Goal: Task Accomplishment & Management: Manage account settings

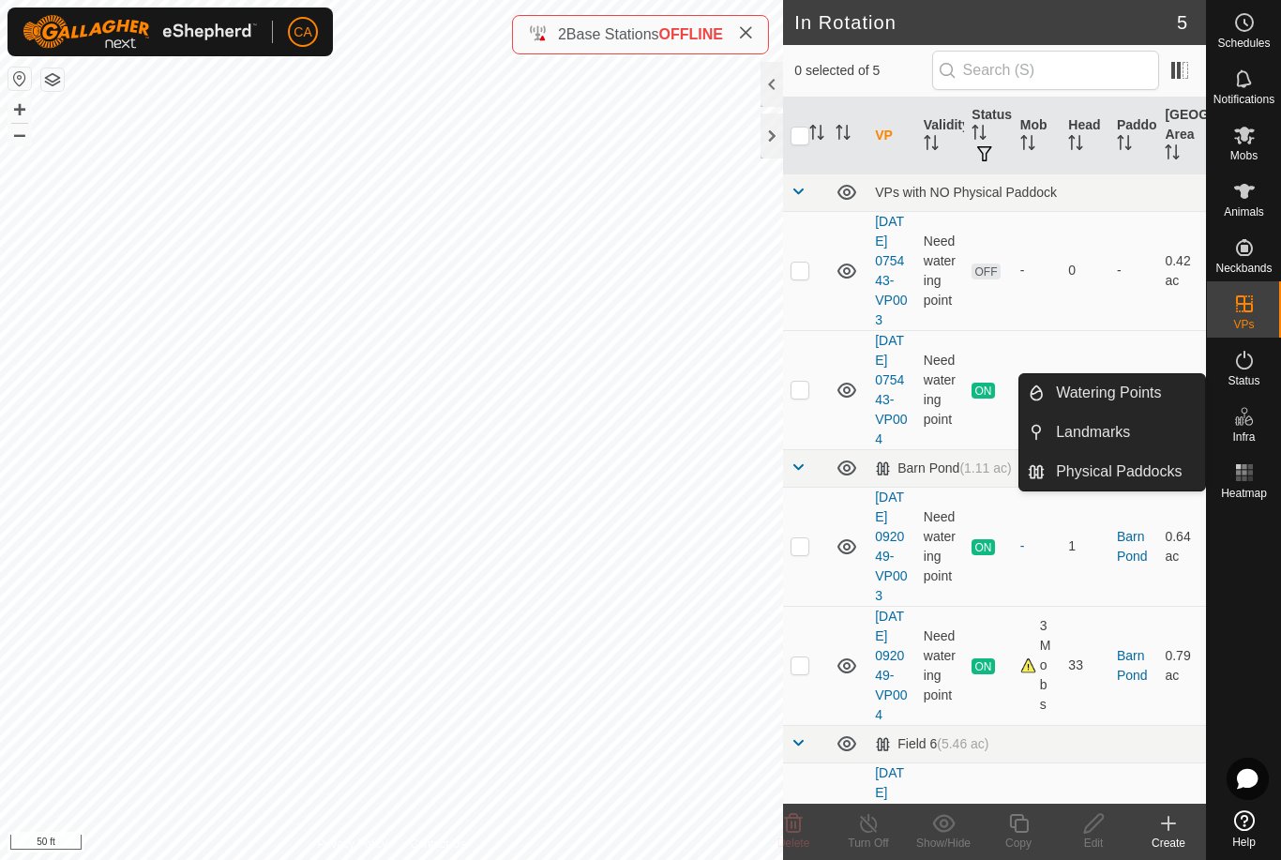
click at [1133, 435] on link "Landmarks" at bounding box center [1125, 433] width 160 height 38
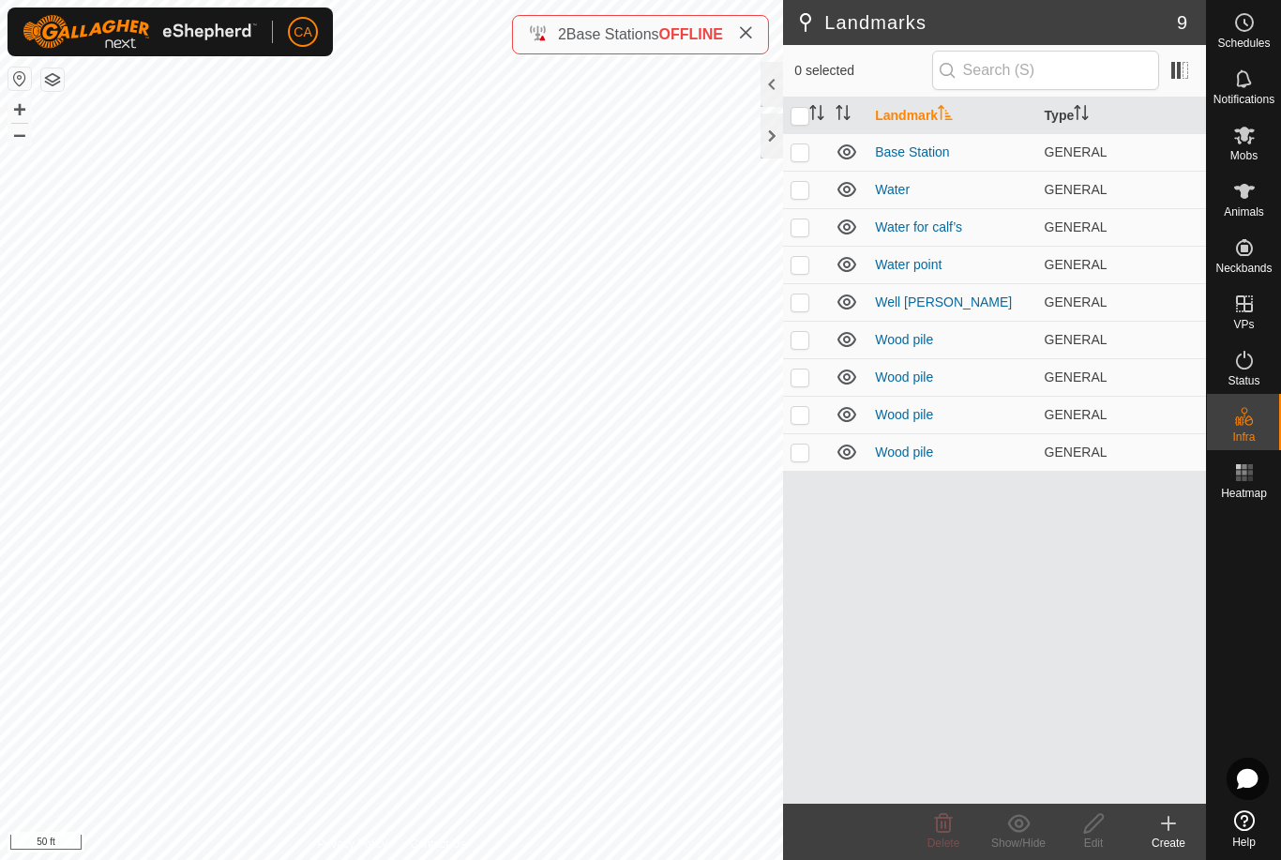
click at [794, 267] on p-checkbox at bounding box center [800, 264] width 19 height 15
click at [793, 267] on p-checkbox at bounding box center [800, 264] width 19 height 15
checkbox input "false"
click at [802, 197] on p-checkbox at bounding box center [800, 189] width 19 height 15
click at [799, 194] on p-checkbox at bounding box center [800, 189] width 19 height 15
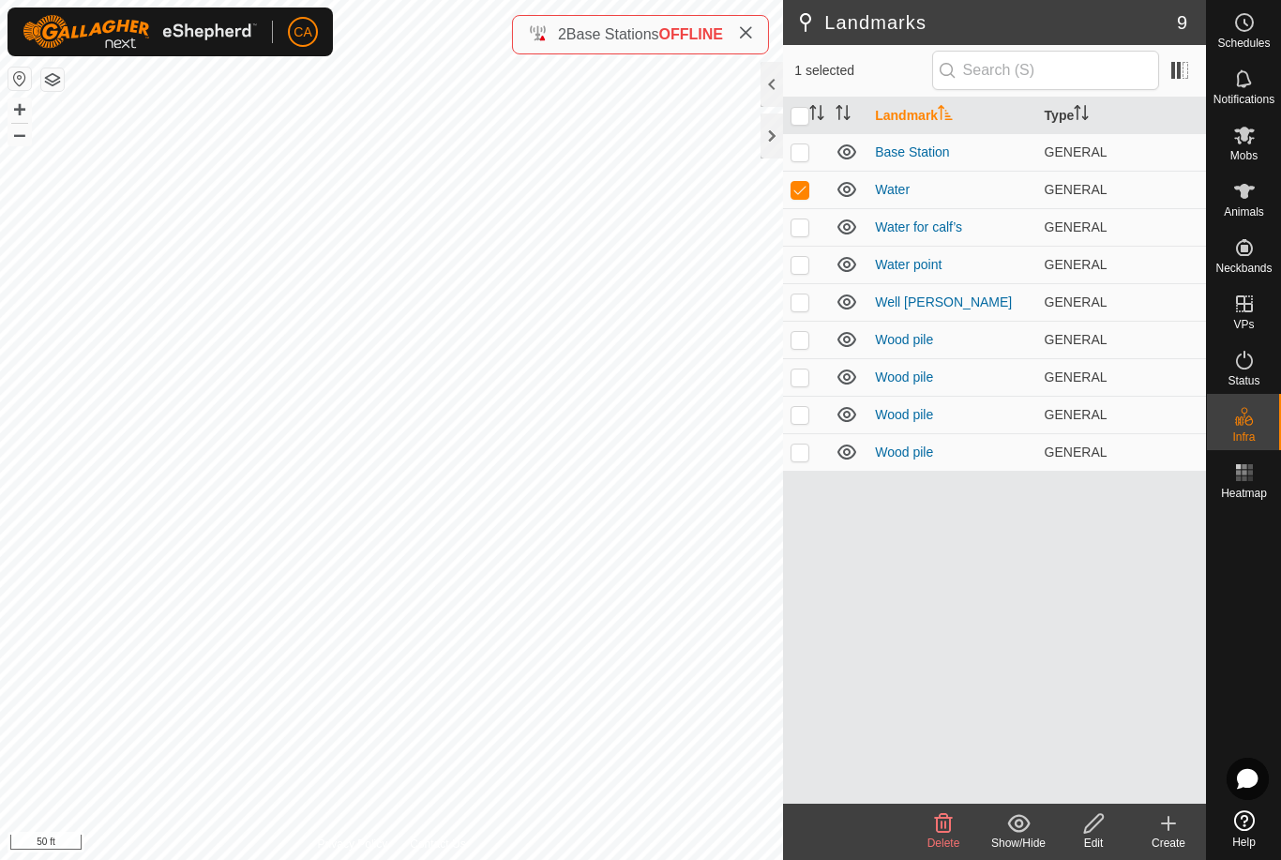
checkbox input "false"
click at [805, 230] on p-checkbox at bounding box center [800, 226] width 19 height 15
click at [799, 245] on td at bounding box center [805, 227] width 45 height 38
checkbox input "false"
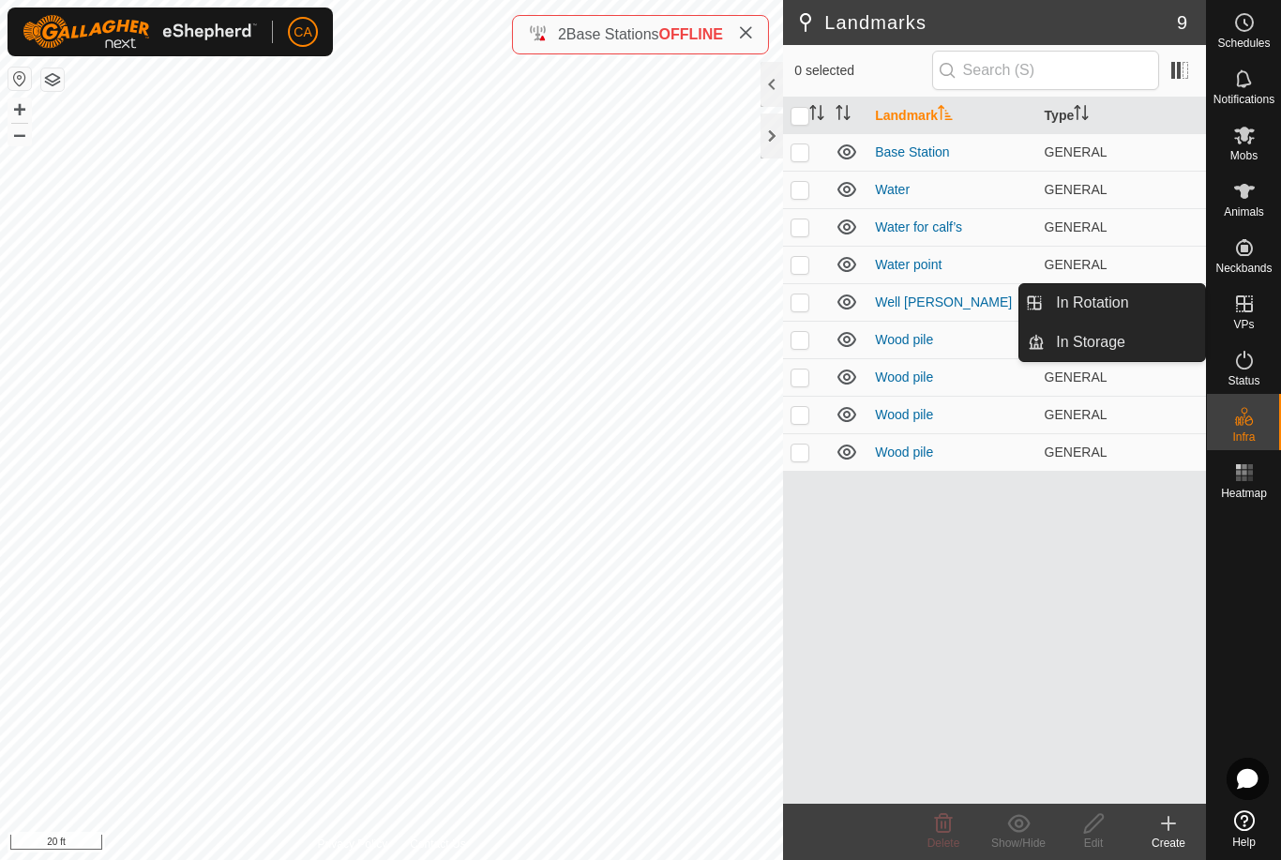
click at [1154, 307] on link "In Rotation" at bounding box center [1125, 303] width 160 height 38
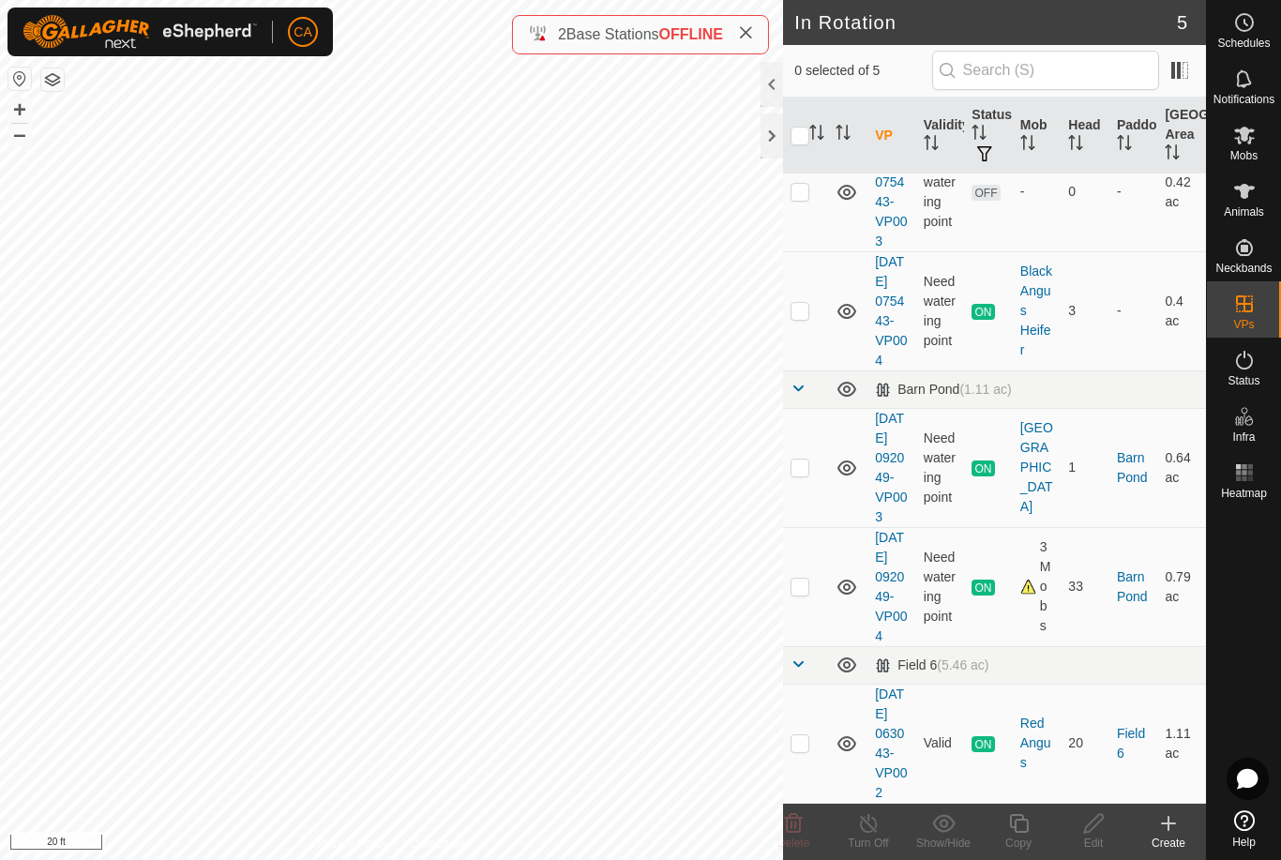
scroll to position [176, 0]
click at [809, 460] on p-checkbox at bounding box center [800, 467] width 19 height 15
click at [802, 460] on p-checkbox at bounding box center [800, 467] width 19 height 15
checkbox input "false"
click at [808, 579] on p-checkbox at bounding box center [800, 586] width 19 height 15
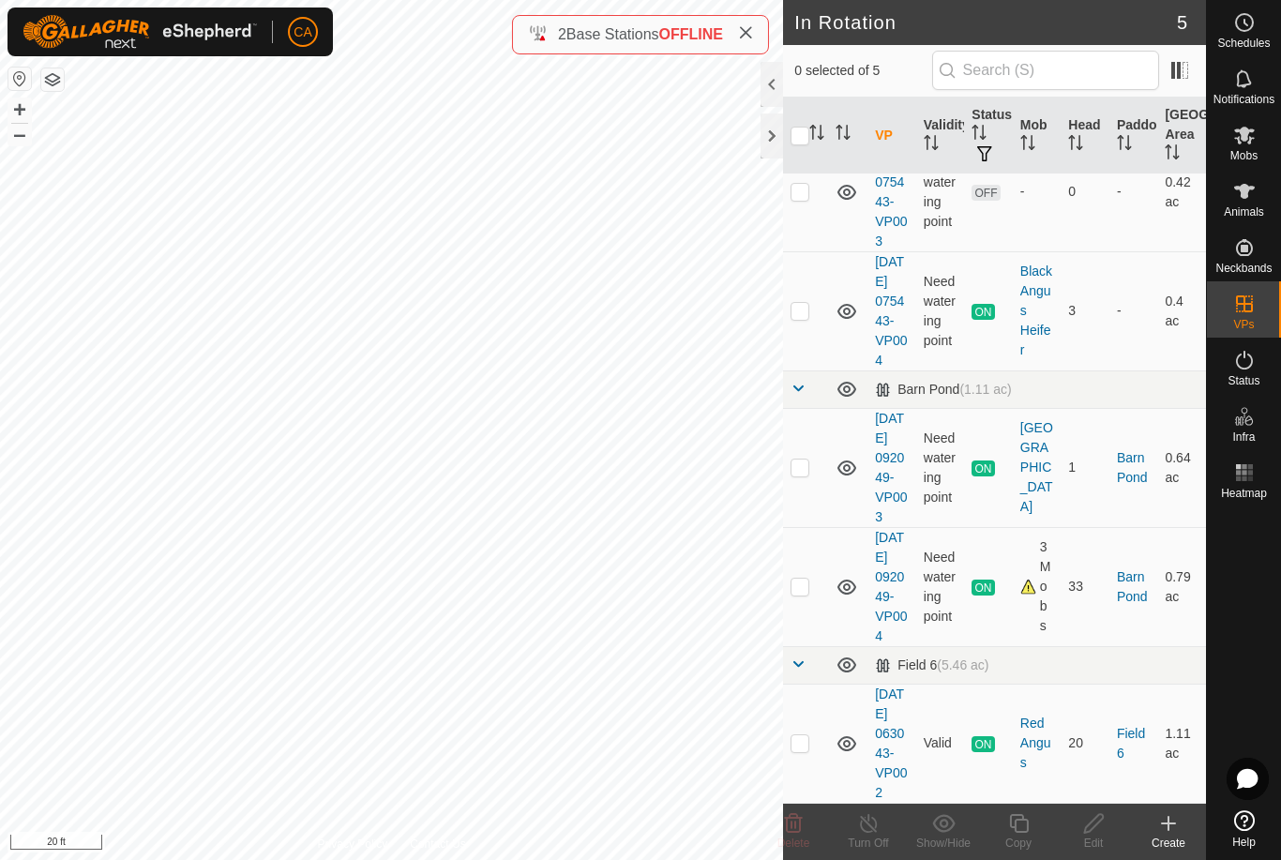
checkbox input "true"
click at [1035, 842] on div "Copy" at bounding box center [1018, 843] width 75 height 17
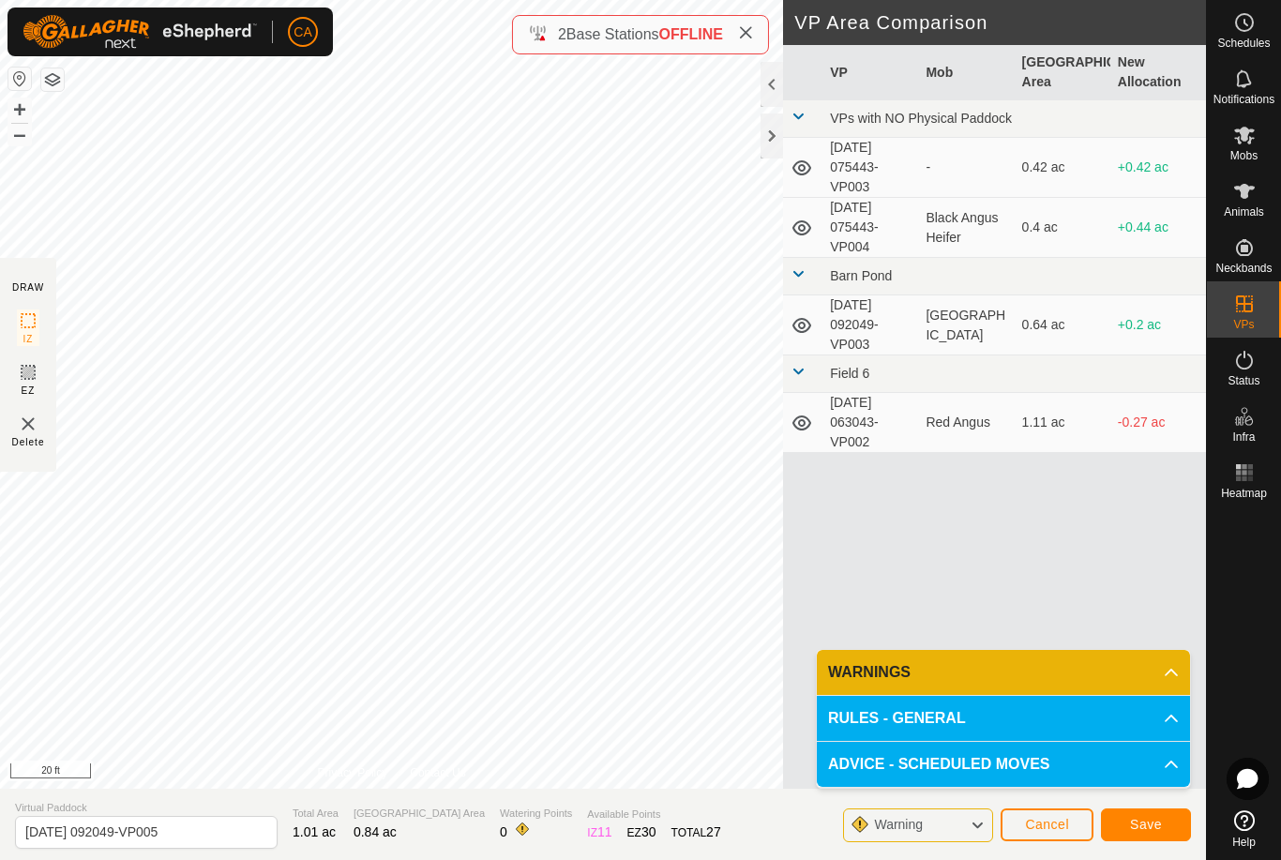
click at [1148, 832] on span "Save" at bounding box center [1146, 824] width 32 height 15
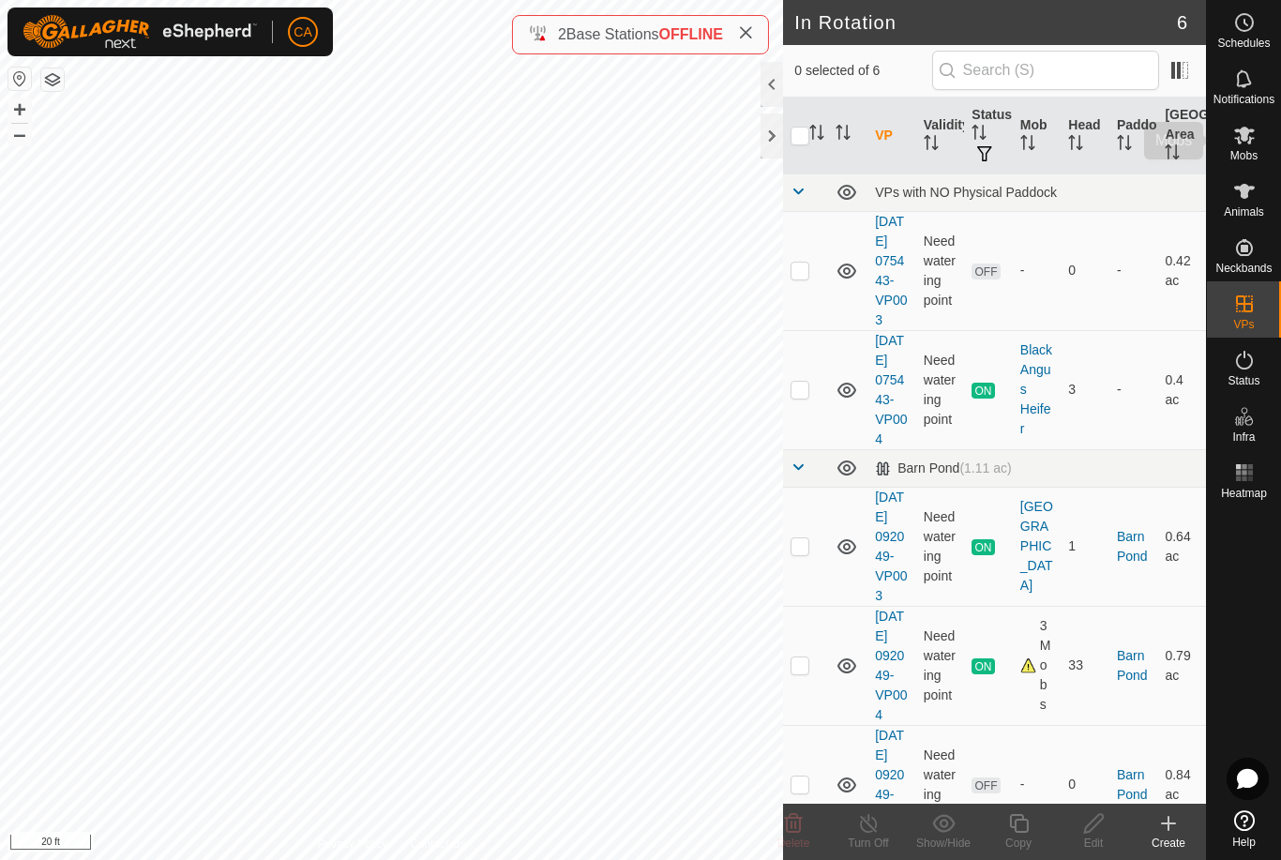
click at [1245, 142] on icon at bounding box center [1244, 135] width 23 height 23
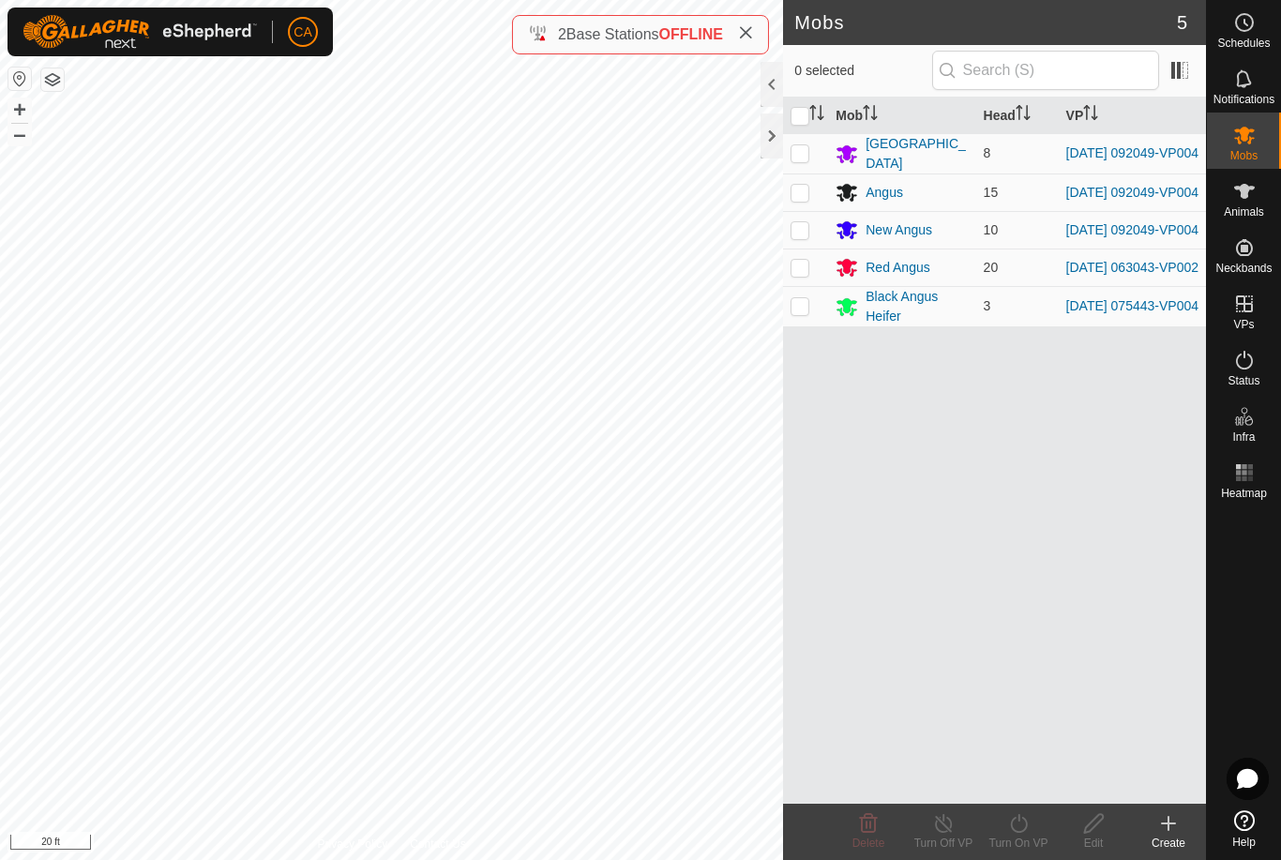
click at [789, 149] on td at bounding box center [805, 153] width 45 height 40
checkbox input "true"
click at [803, 192] on p-checkbox at bounding box center [800, 192] width 19 height 15
checkbox input "true"
click at [798, 243] on td at bounding box center [805, 230] width 45 height 38
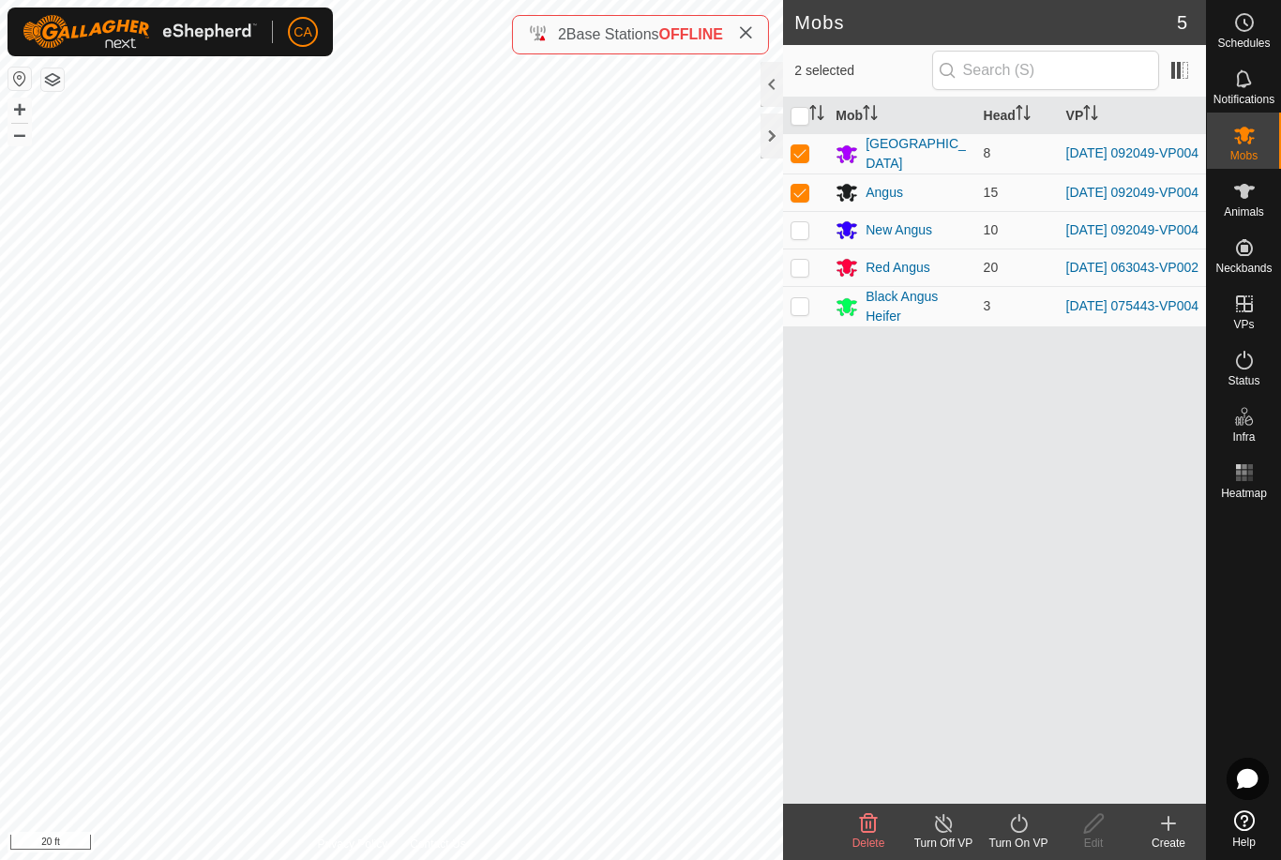
checkbox input "true"
click at [1039, 844] on div "Turn On VP" at bounding box center [1018, 843] width 75 height 17
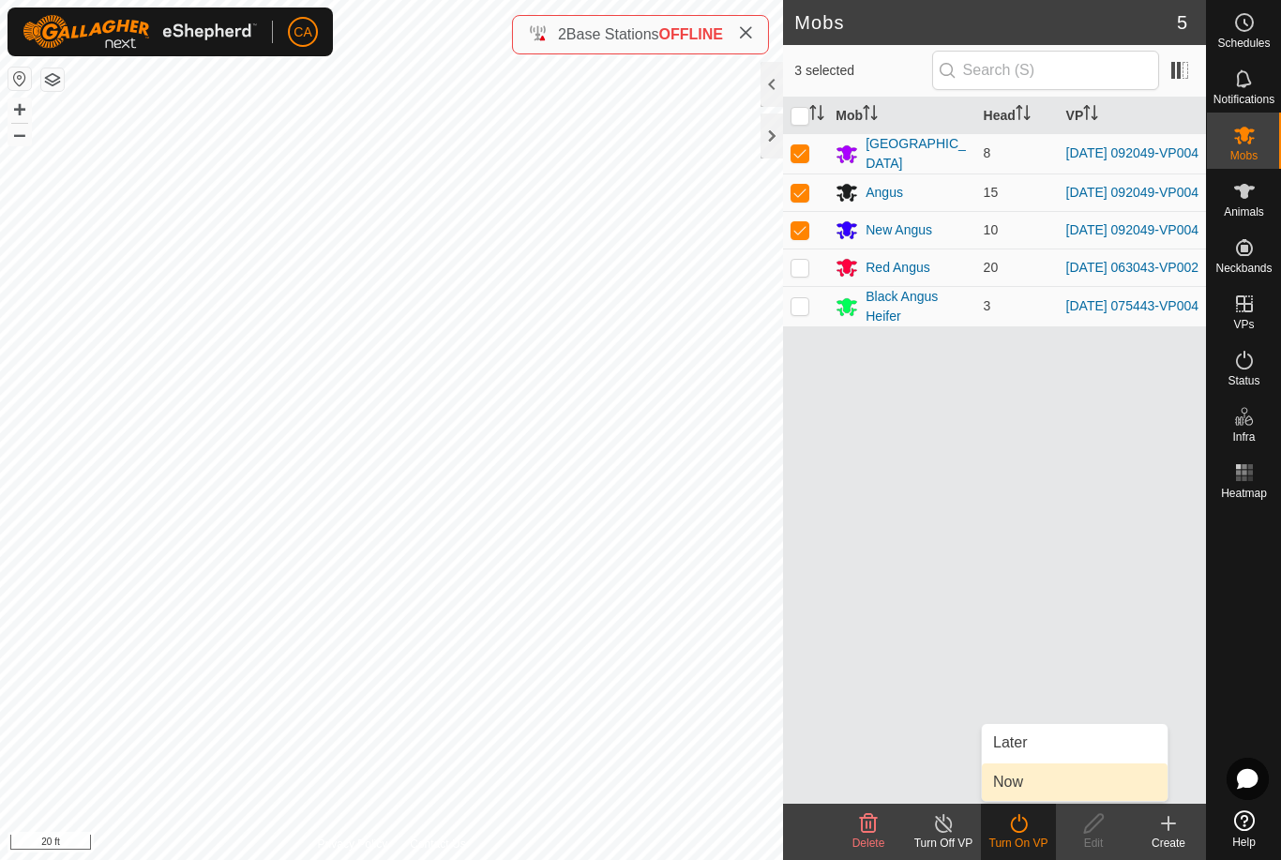
click at [1050, 789] on link "Now" at bounding box center [1075, 782] width 186 height 38
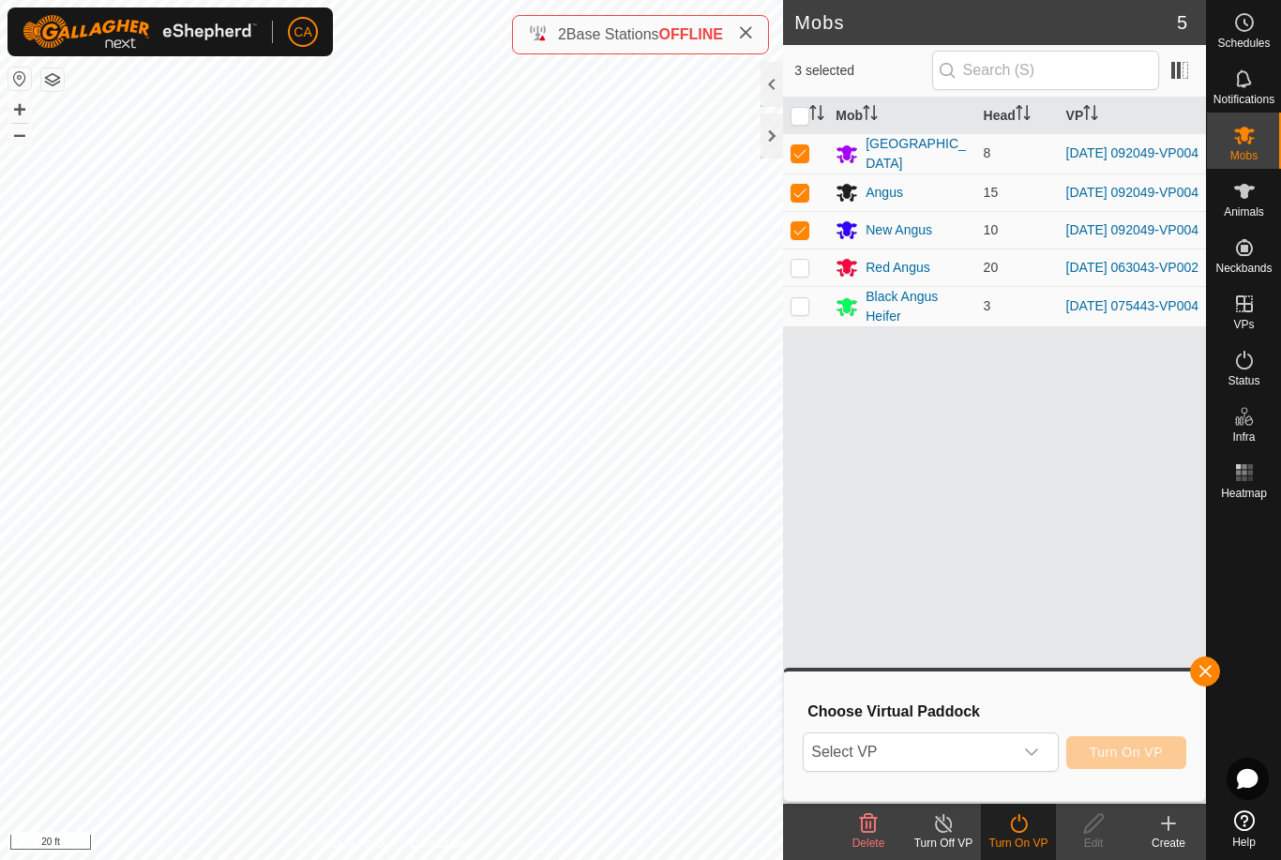
click at [1025, 771] on p-select "Select VP" at bounding box center [930, 752] width 255 height 39
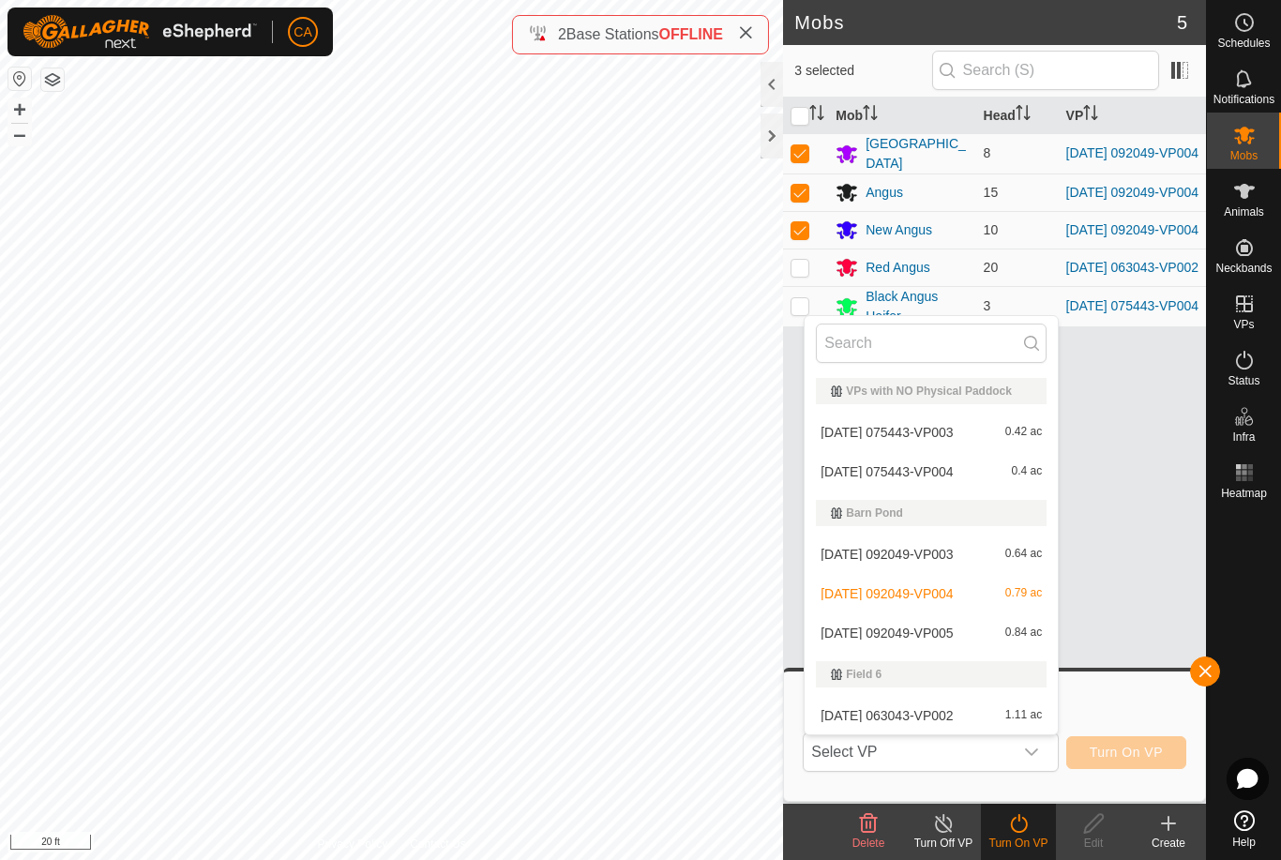
type input "/"
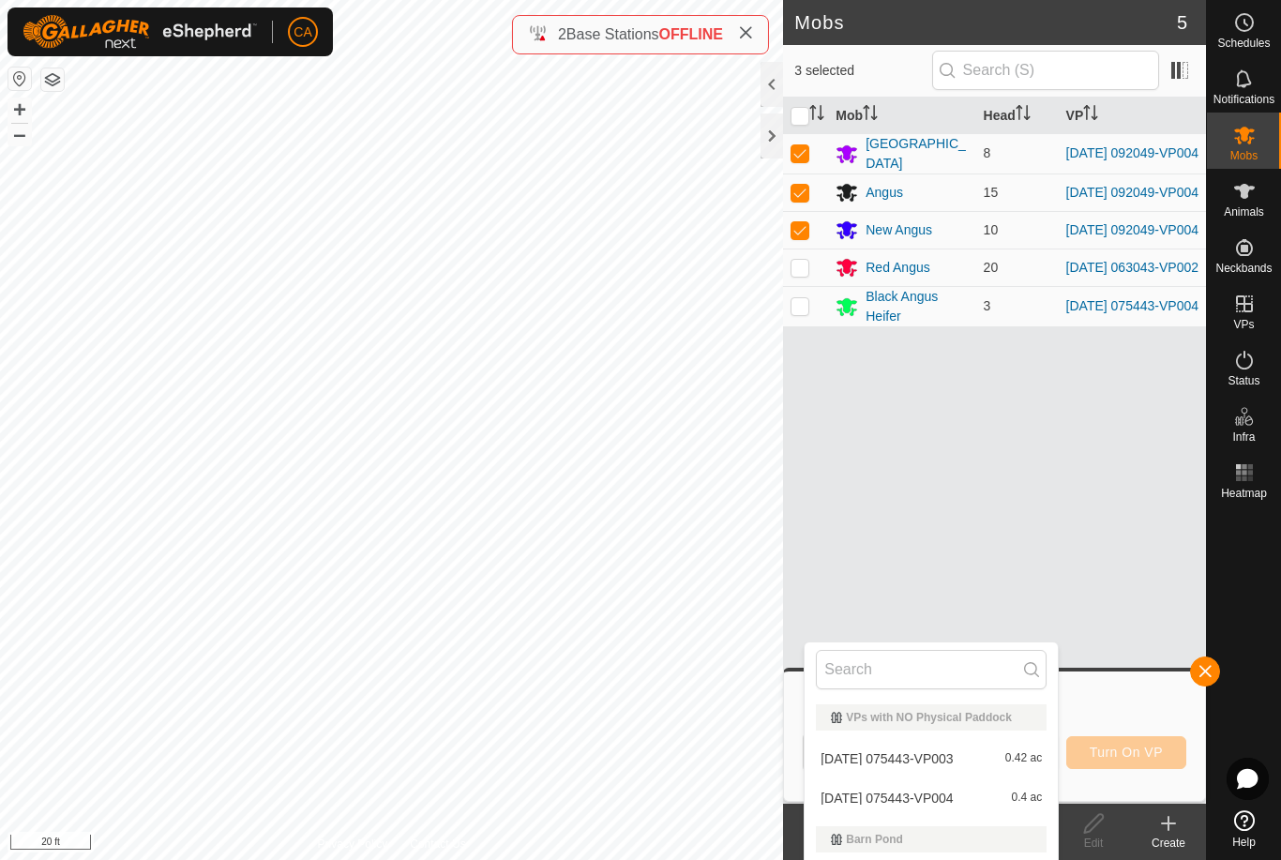
click at [943, 801] on span "[DATE] 075443-VP004" at bounding box center [887, 798] width 132 height 13
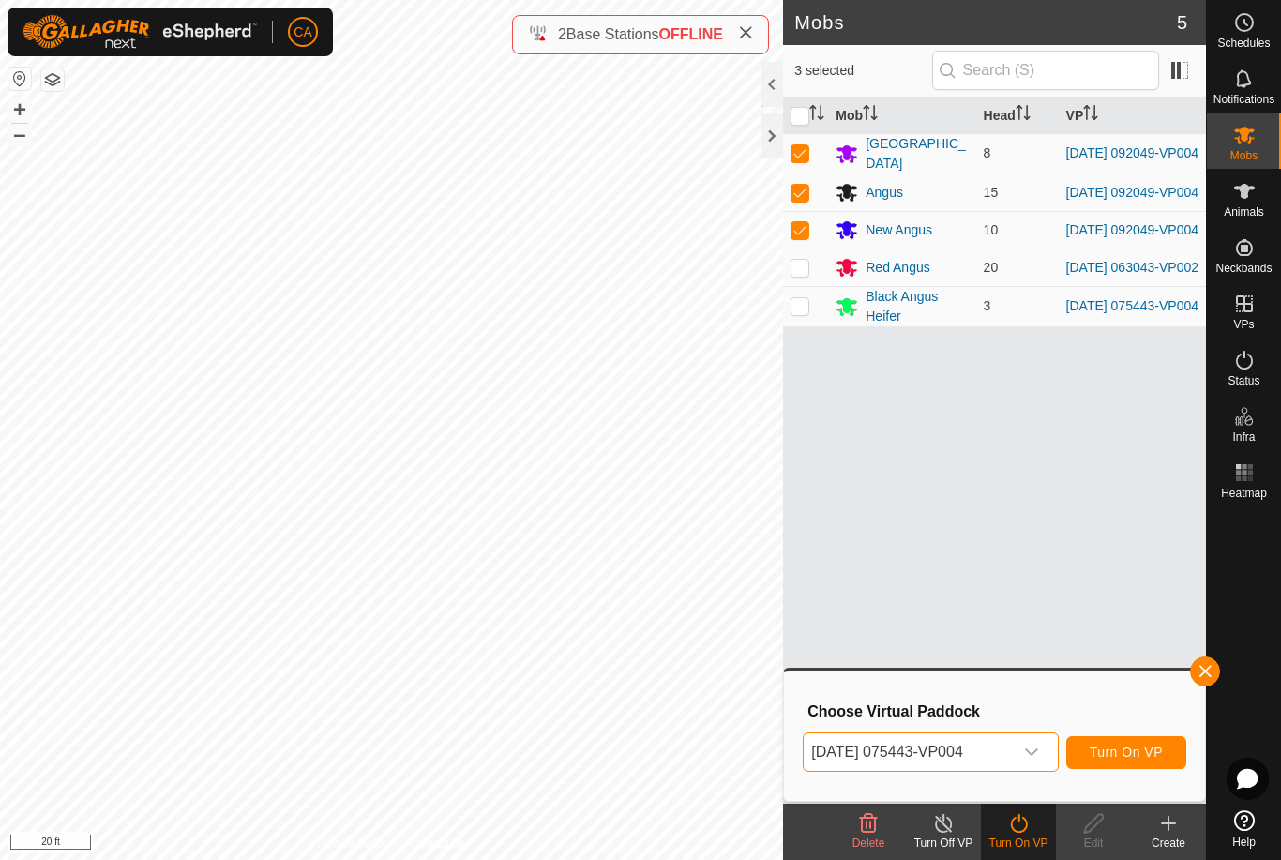
click at [1044, 750] on div "dropdown trigger" at bounding box center [1032, 752] width 38 height 38
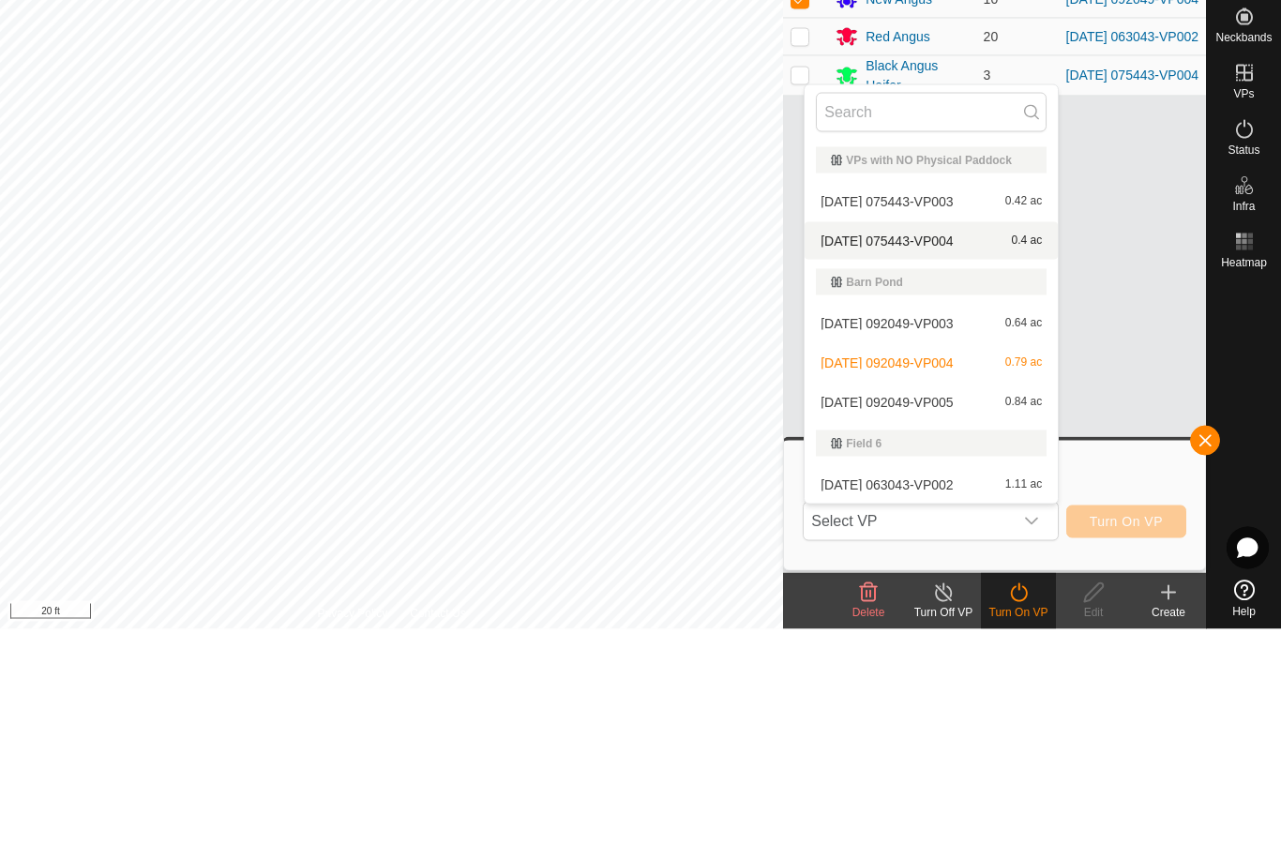
click at [953, 426] on span "[DATE] 075443-VP003" at bounding box center [887, 432] width 132 height 13
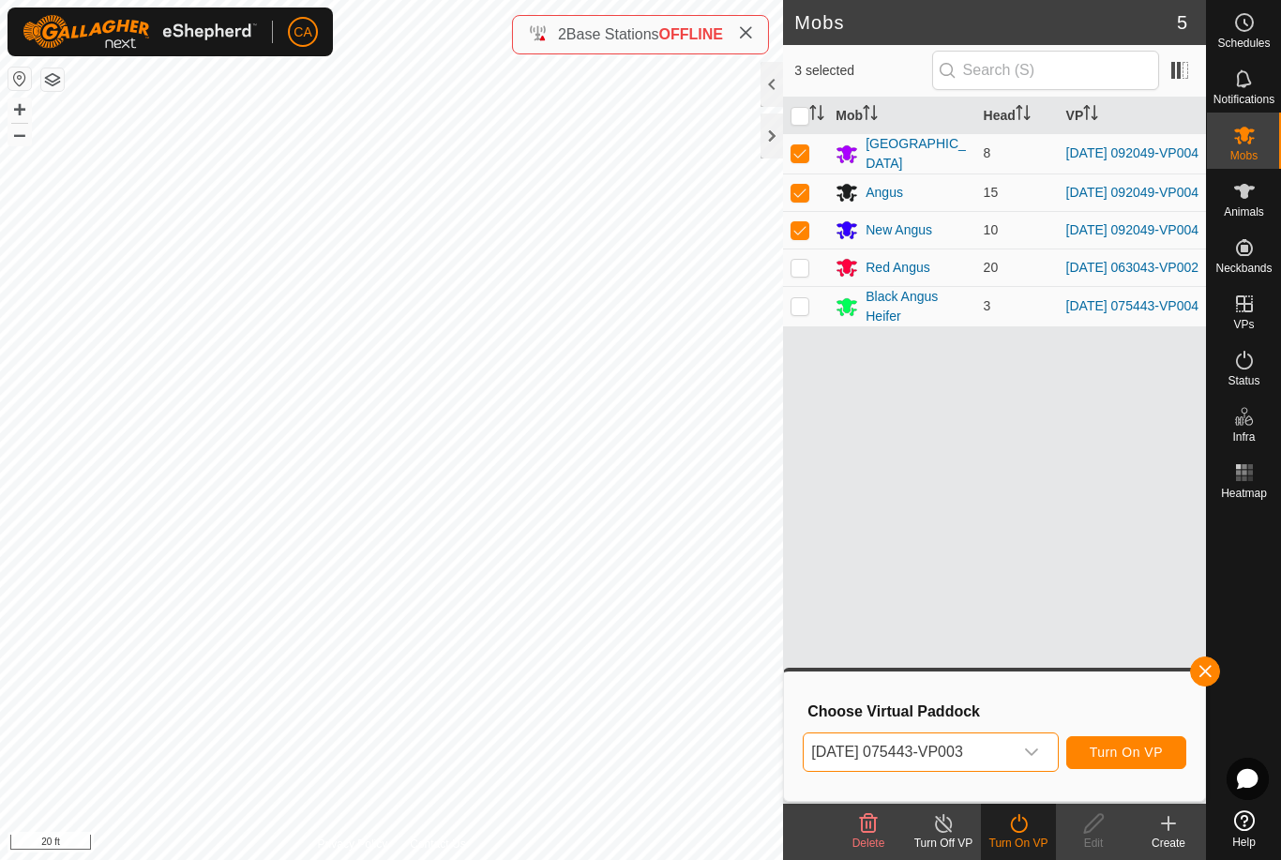
click at [975, 760] on span "[DATE] 075443-VP003" at bounding box center [908, 752] width 208 height 38
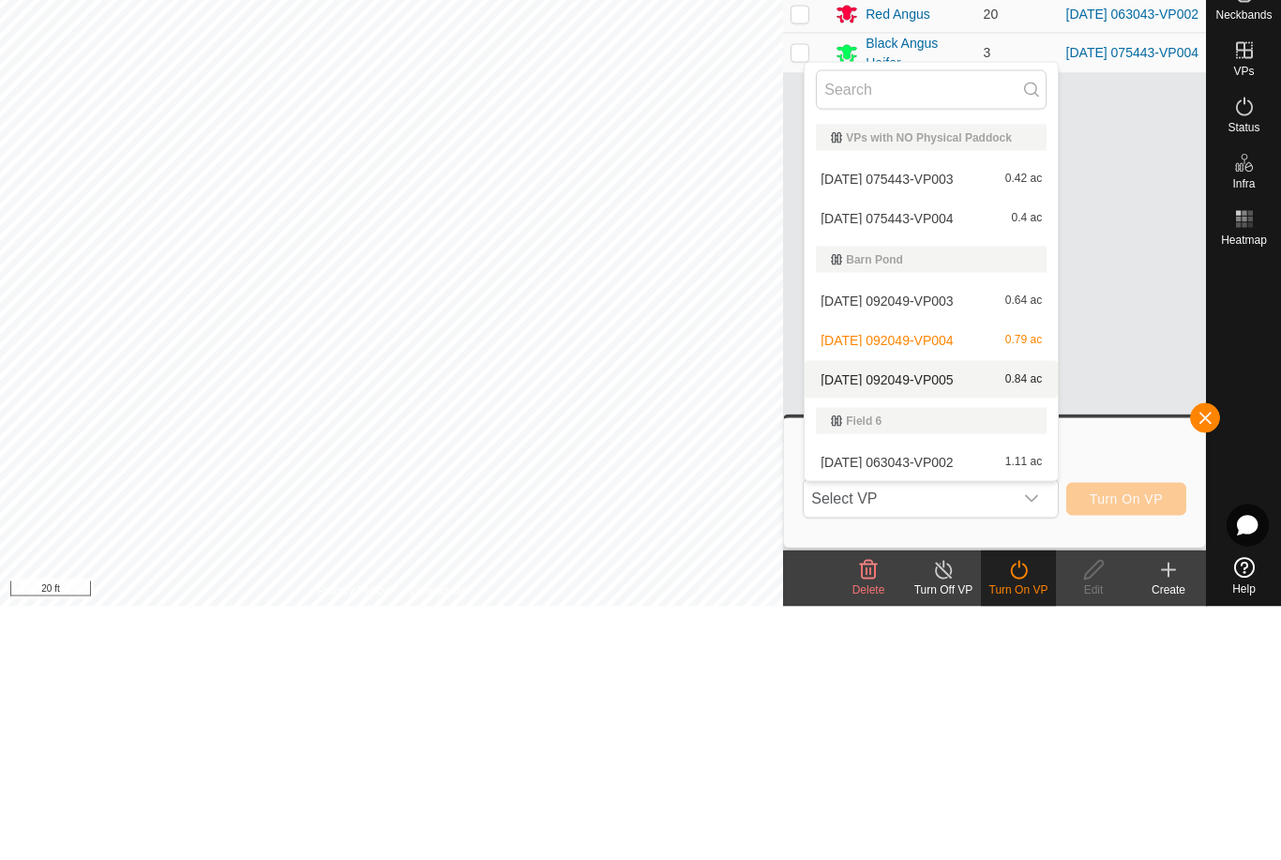
click at [953, 627] on span "[DATE] 092049-VP005" at bounding box center [887, 633] width 132 height 13
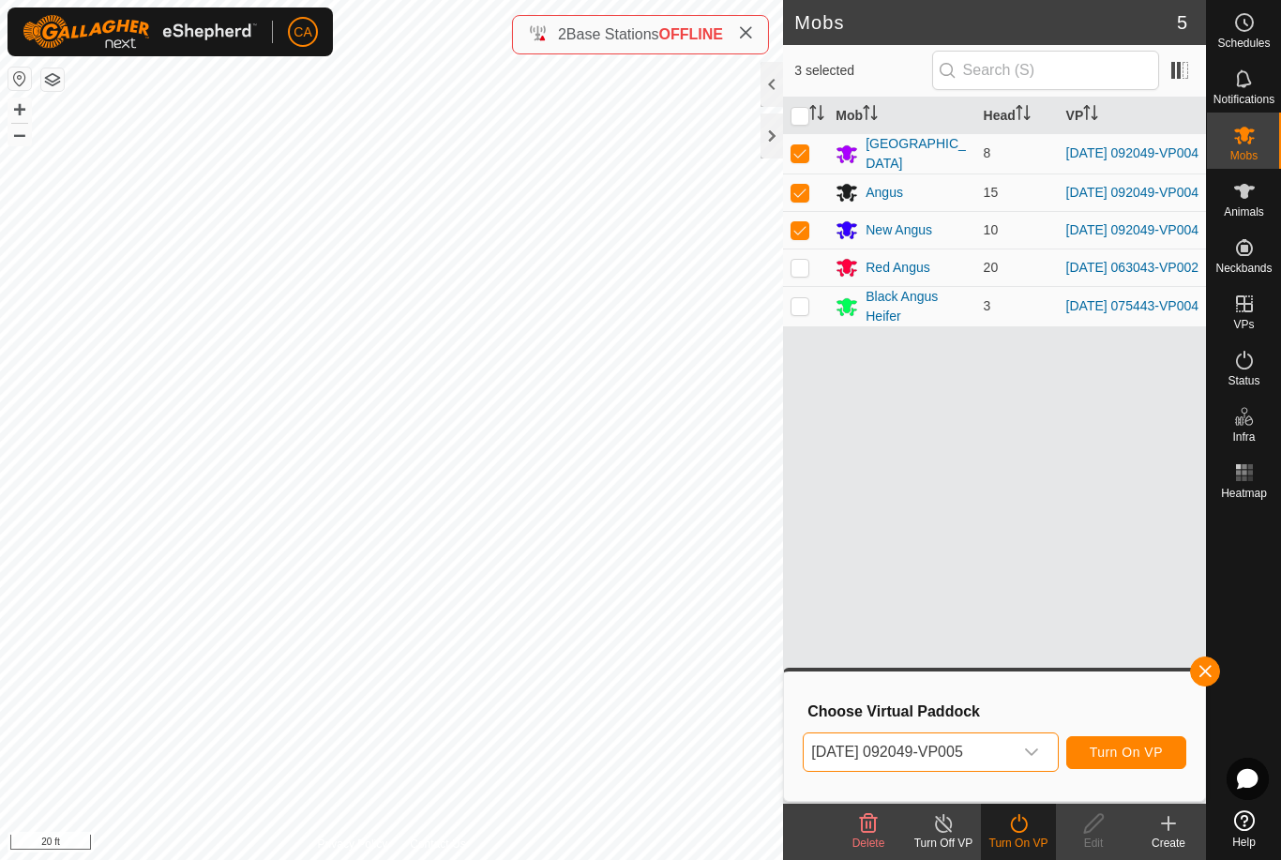
click at [1143, 766] on button "Turn On VP" at bounding box center [1126, 752] width 120 height 33
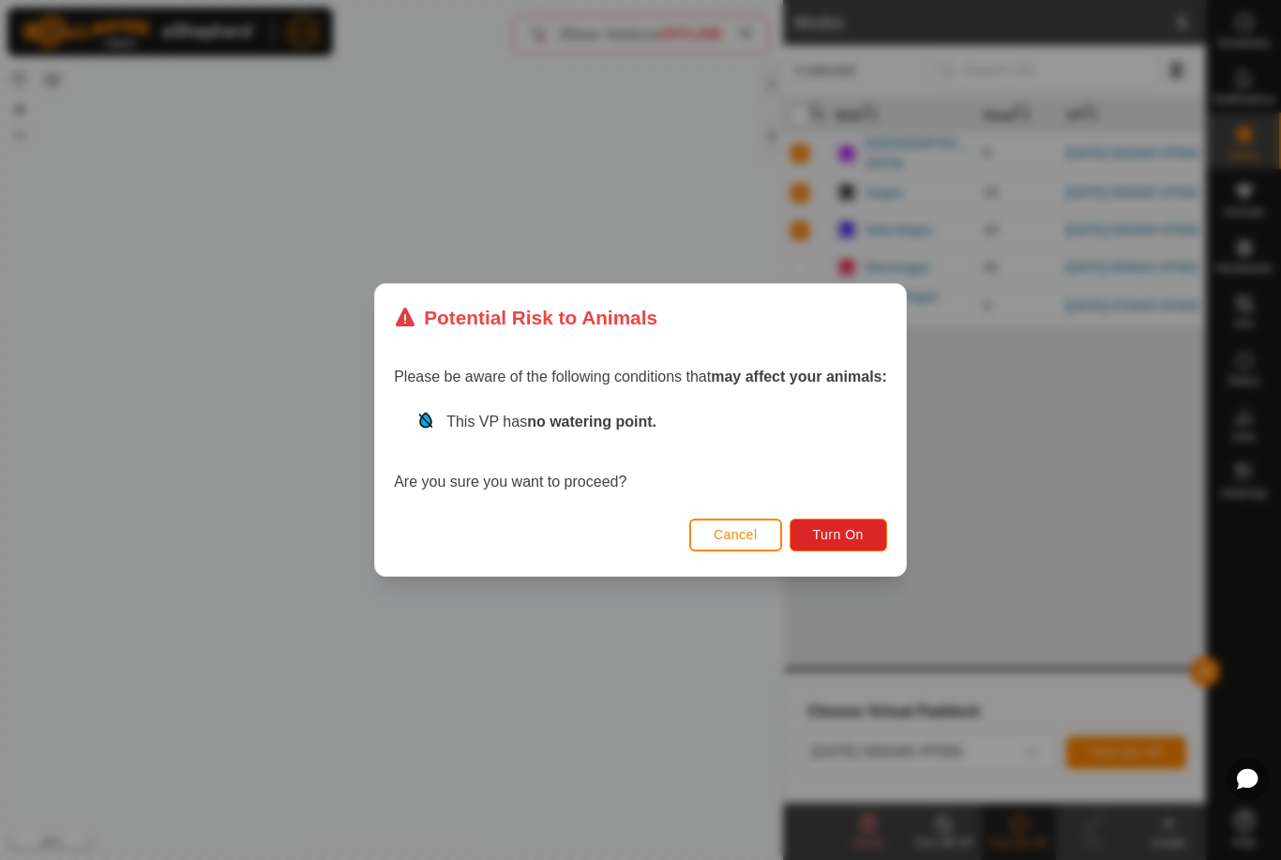
click at [845, 531] on span "Turn On" at bounding box center [838, 534] width 51 height 15
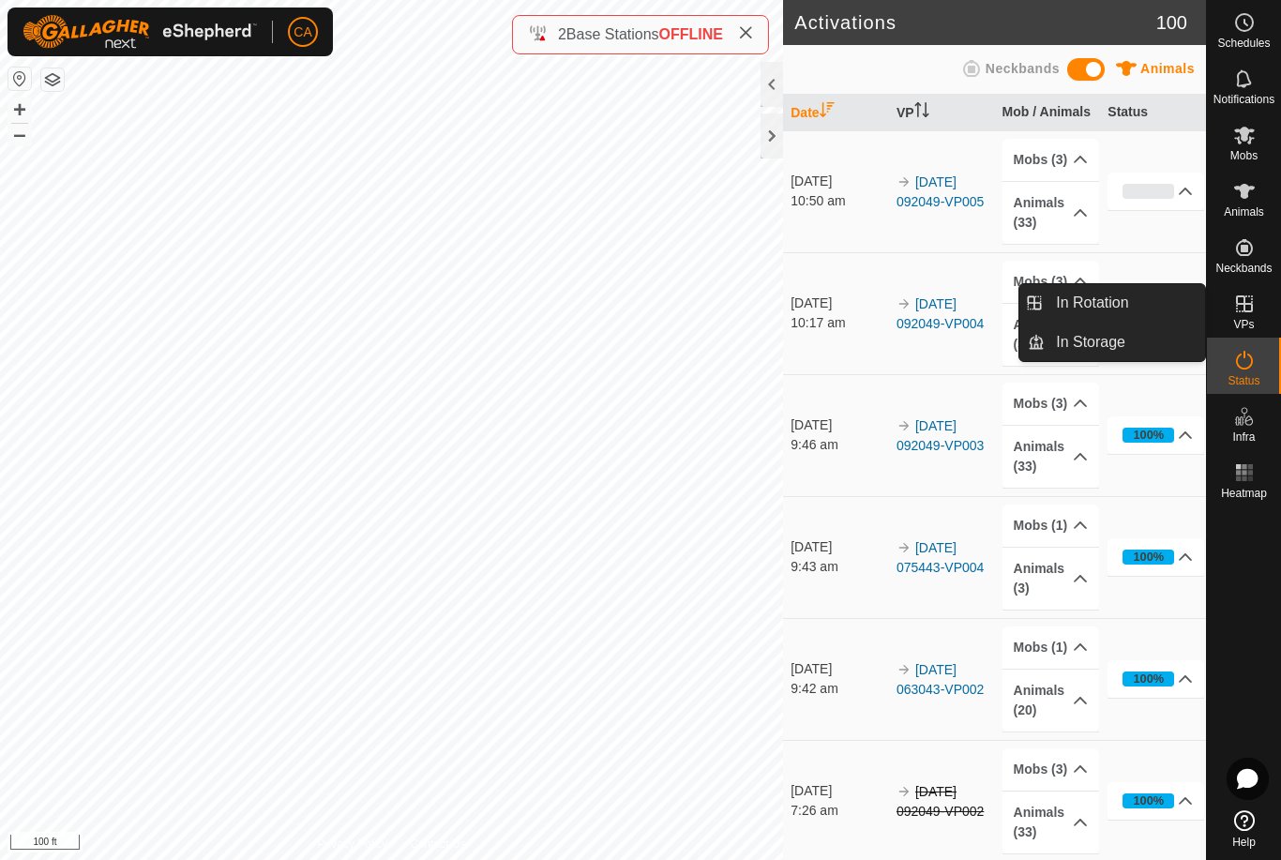
click at [1136, 303] on link "In Rotation" at bounding box center [1125, 303] width 160 height 38
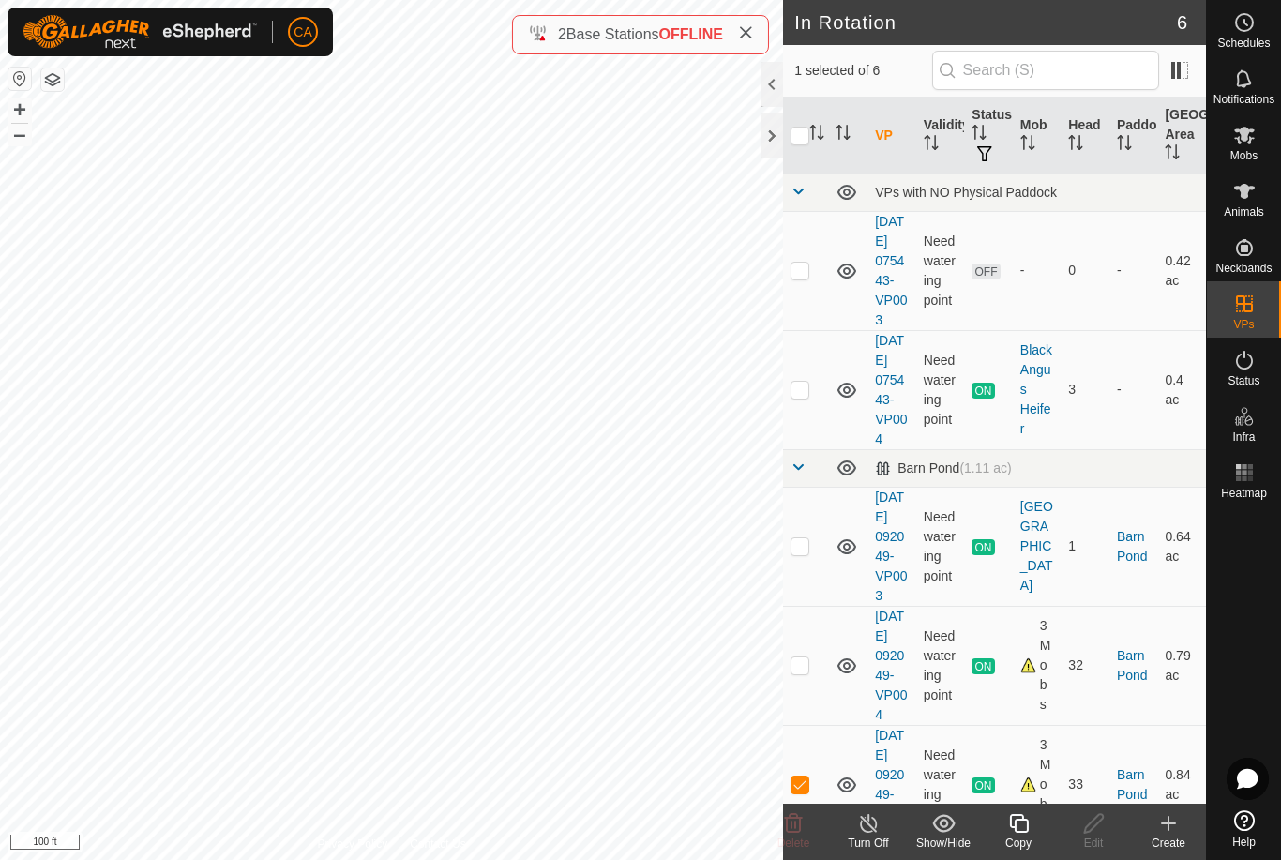
click at [803, 429] on td at bounding box center [805, 389] width 45 height 119
checkbox input "true"
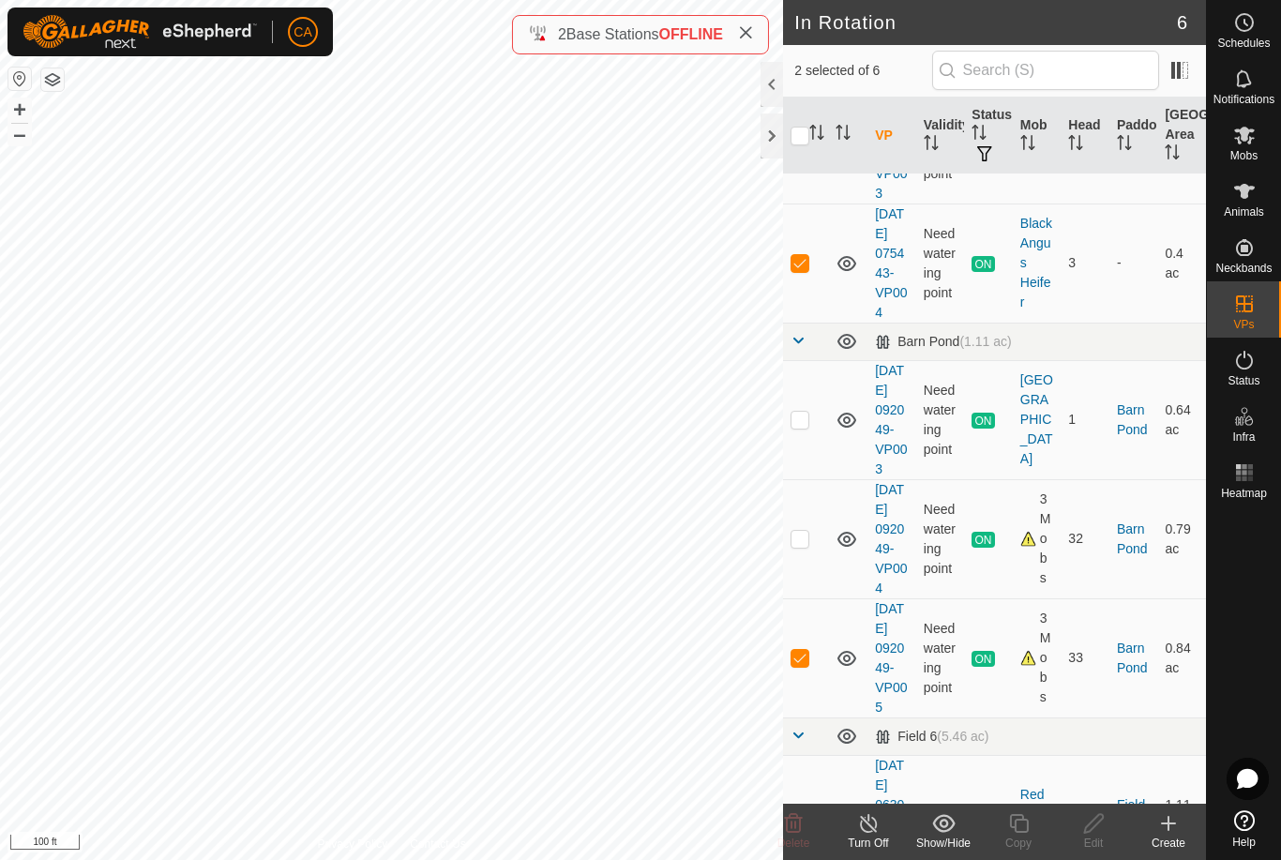
scroll to position [126, 0]
click at [799, 666] on p-checkbox at bounding box center [800, 658] width 19 height 15
checkbox input "false"
click at [1010, 829] on icon at bounding box center [1018, 823] width 23 height 23
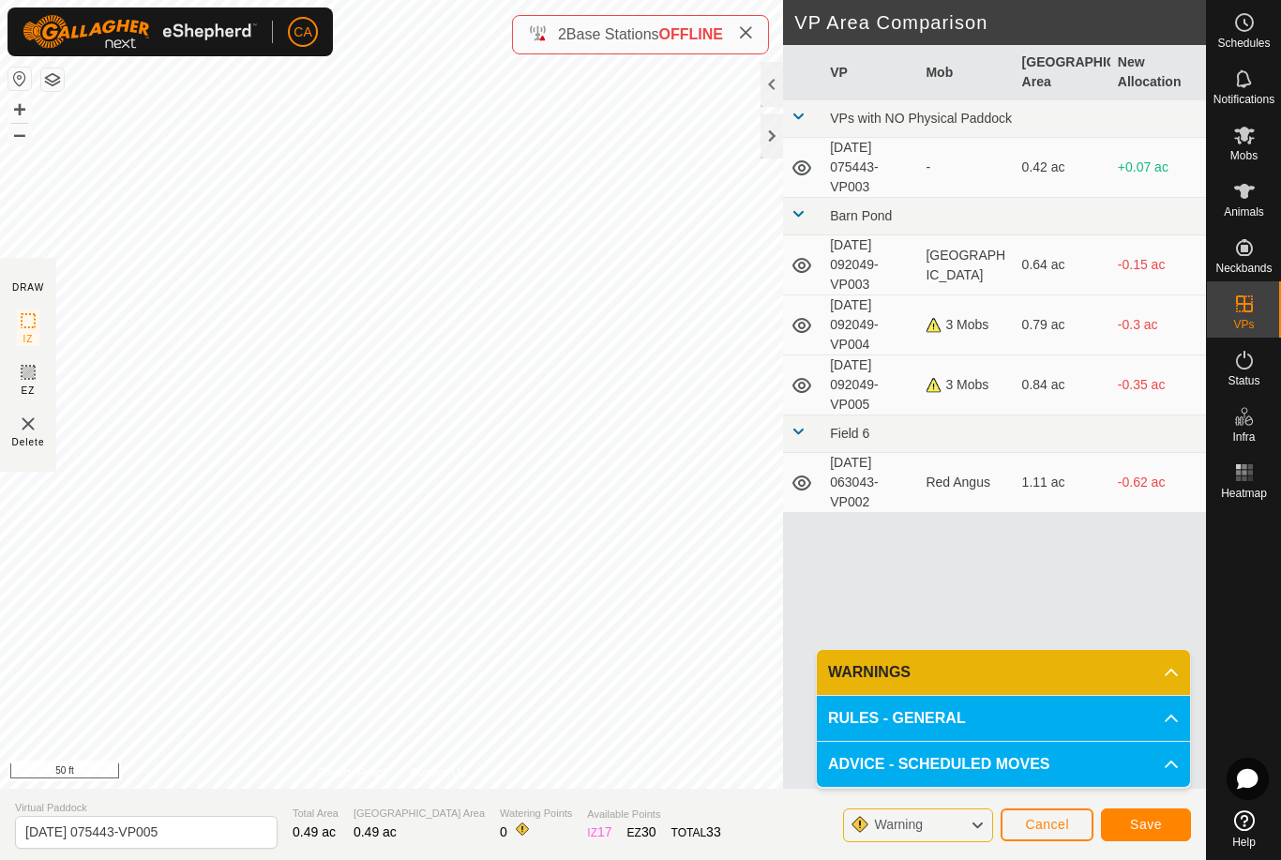
click at [1036, 836] on button "Cancel" at bounding box center [1047, 825] width 93 height 33
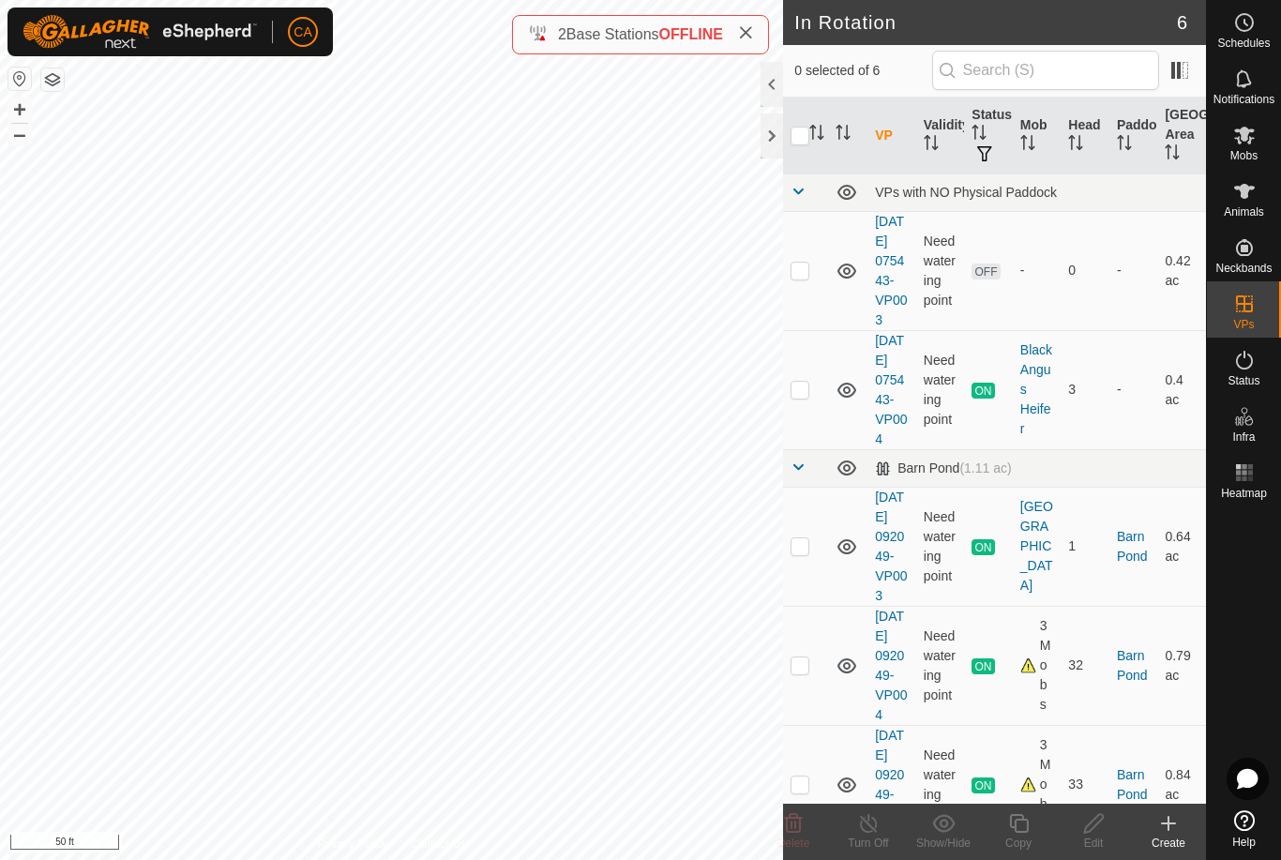
click at [768, 145] on div at bounding box center [772, 135] width 23 height 45
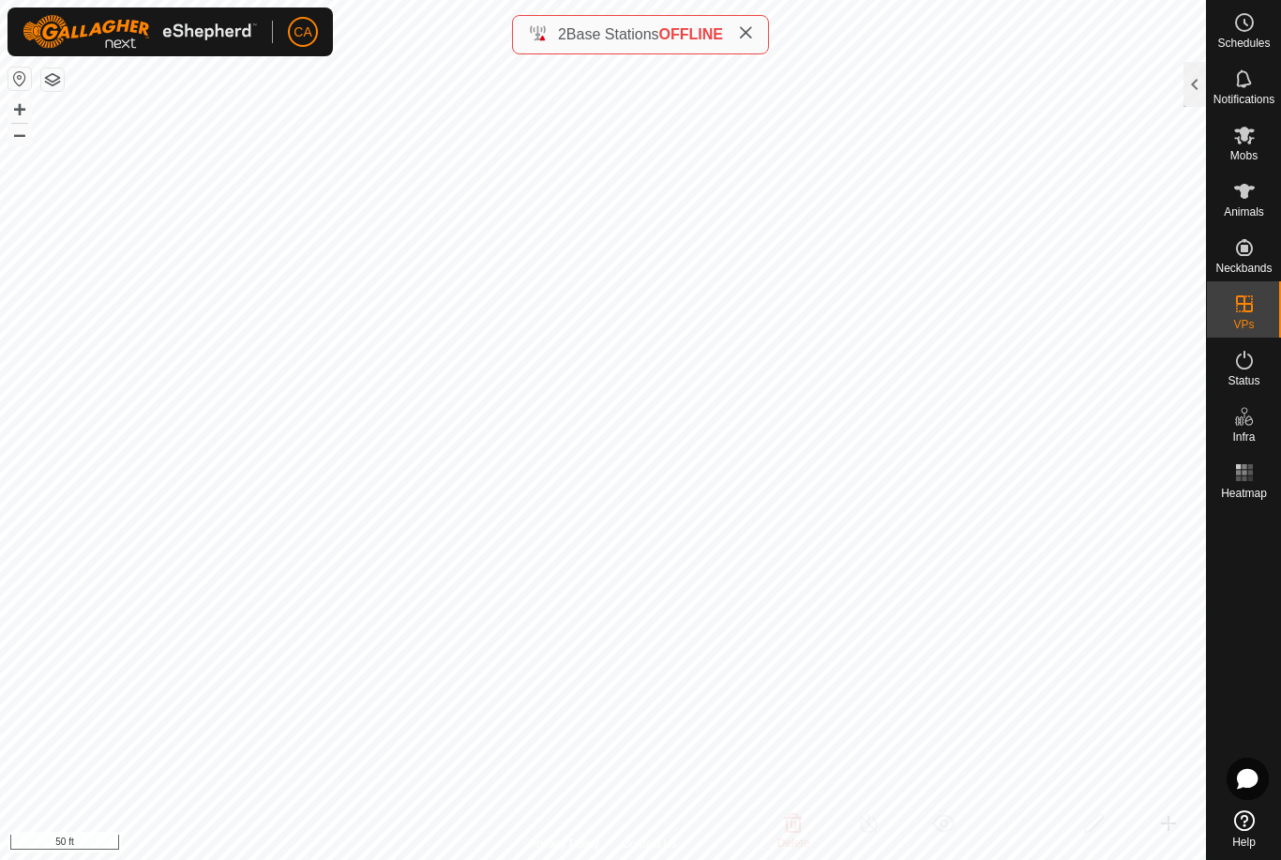
click at [753, 28] on icon at bounding box center [745, 32] width 15 height 15
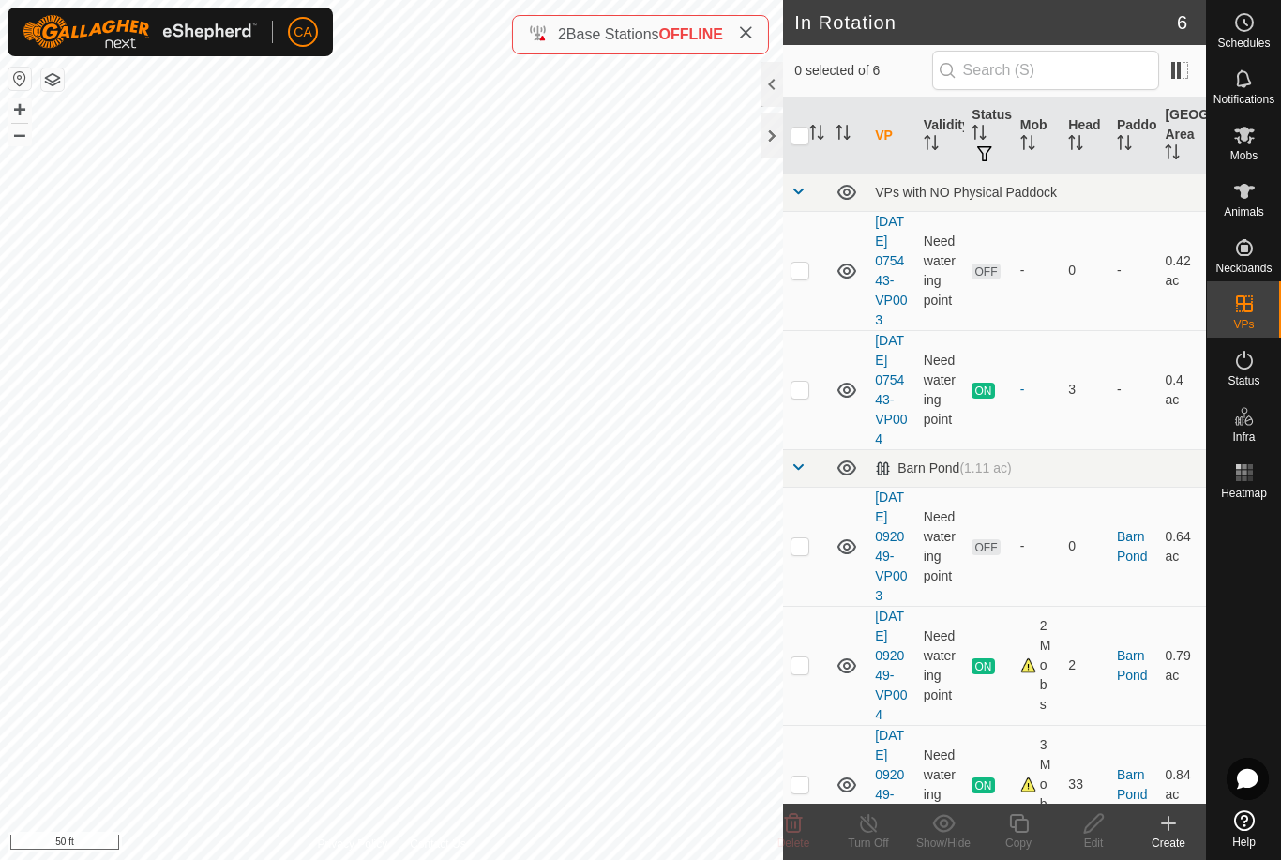
click at [799, 275] on p-checkbox at bounding box center [800, 270] width 19 height 15
click at [805, 278] on p-checkbox at bounding box center [800, 270] width 19 height 15
checkbox input "false"
click at [805, 553] on p-checkbox at bounding box center [800, 545] width 19 height 15
click at [795, 824] on icon at bounding box center [794, 823] width 18 height 19
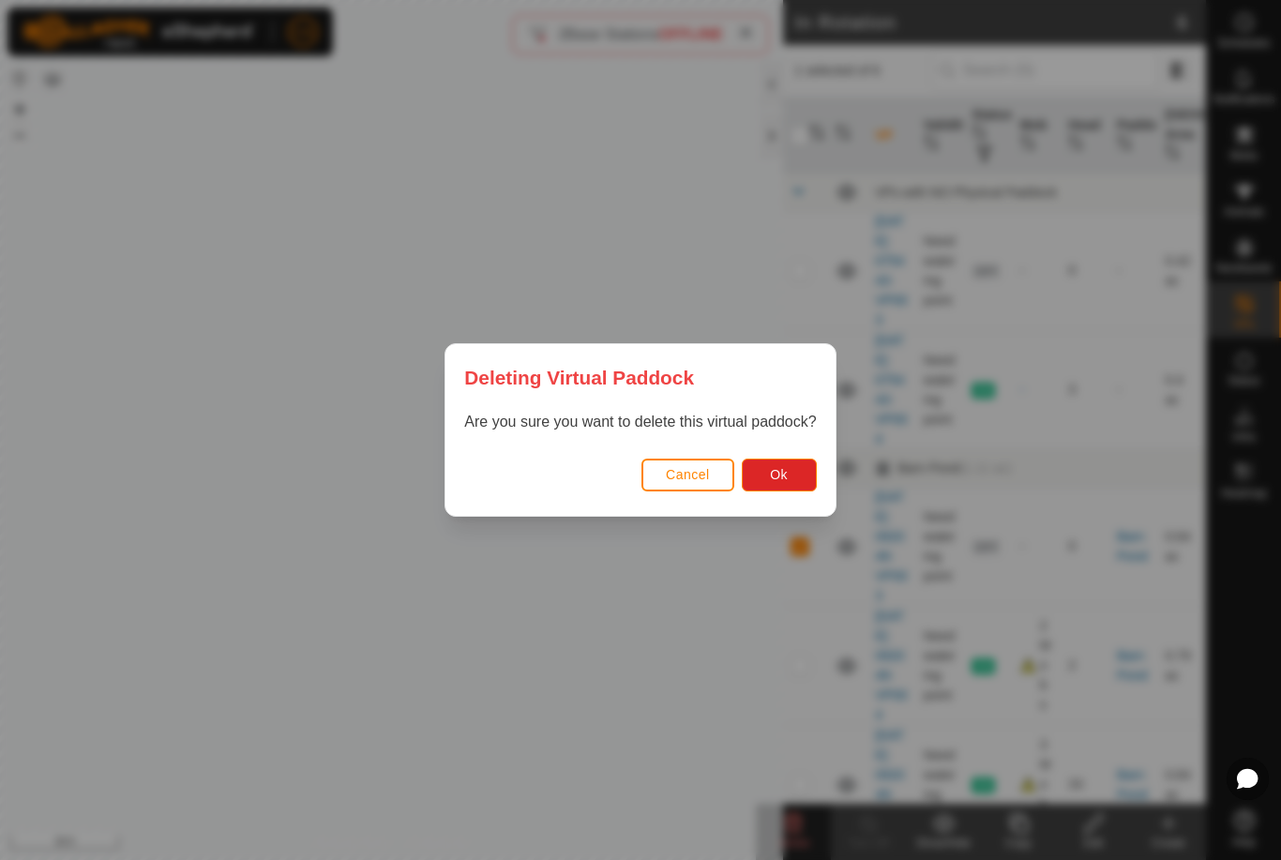
click at [781, 484] on button "Ok" at bounding box center [779, 475] width 75 height 33
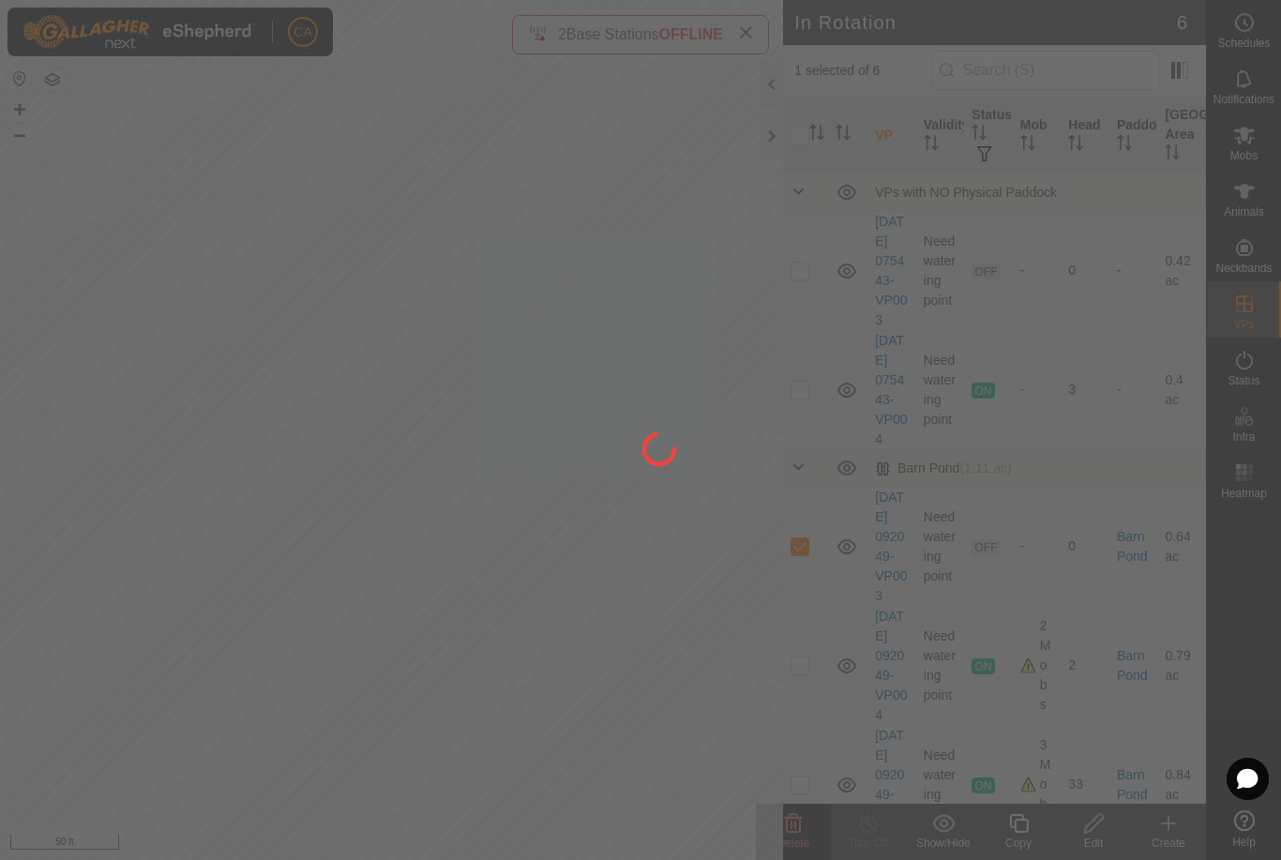
checkbox input "false"
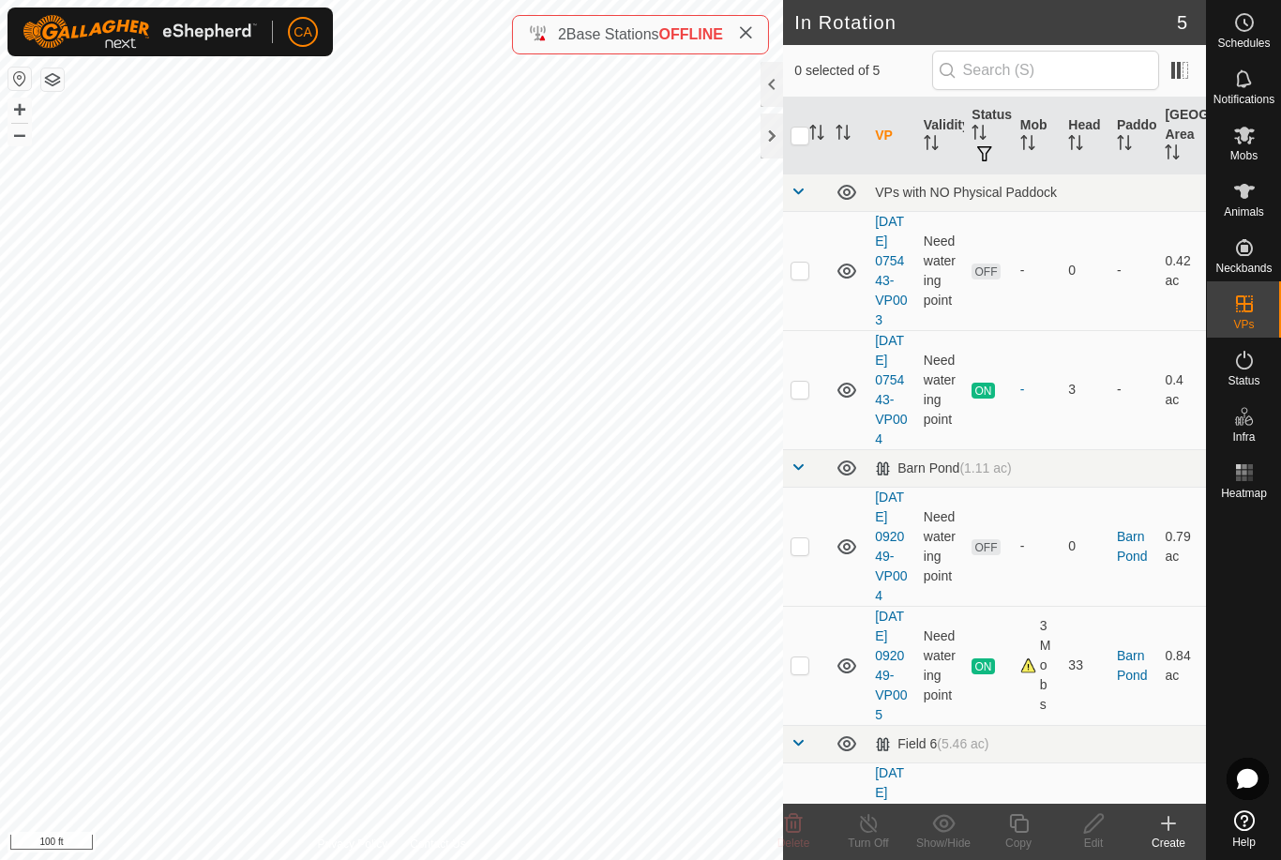
click at [794, 278] on p-checkbox at bounding box center [800, 270] width 19 height 15
click at [801, 278] on p-checkbox at bounding box center [800, 270] width 19 height 15
checkbox input "false"
click at [804, 553] on p-checkbox at bounding box center [800, 545] width 19 height 15
click at [798, 824] on icon at bounding box center [793, 823] width 23 height 23
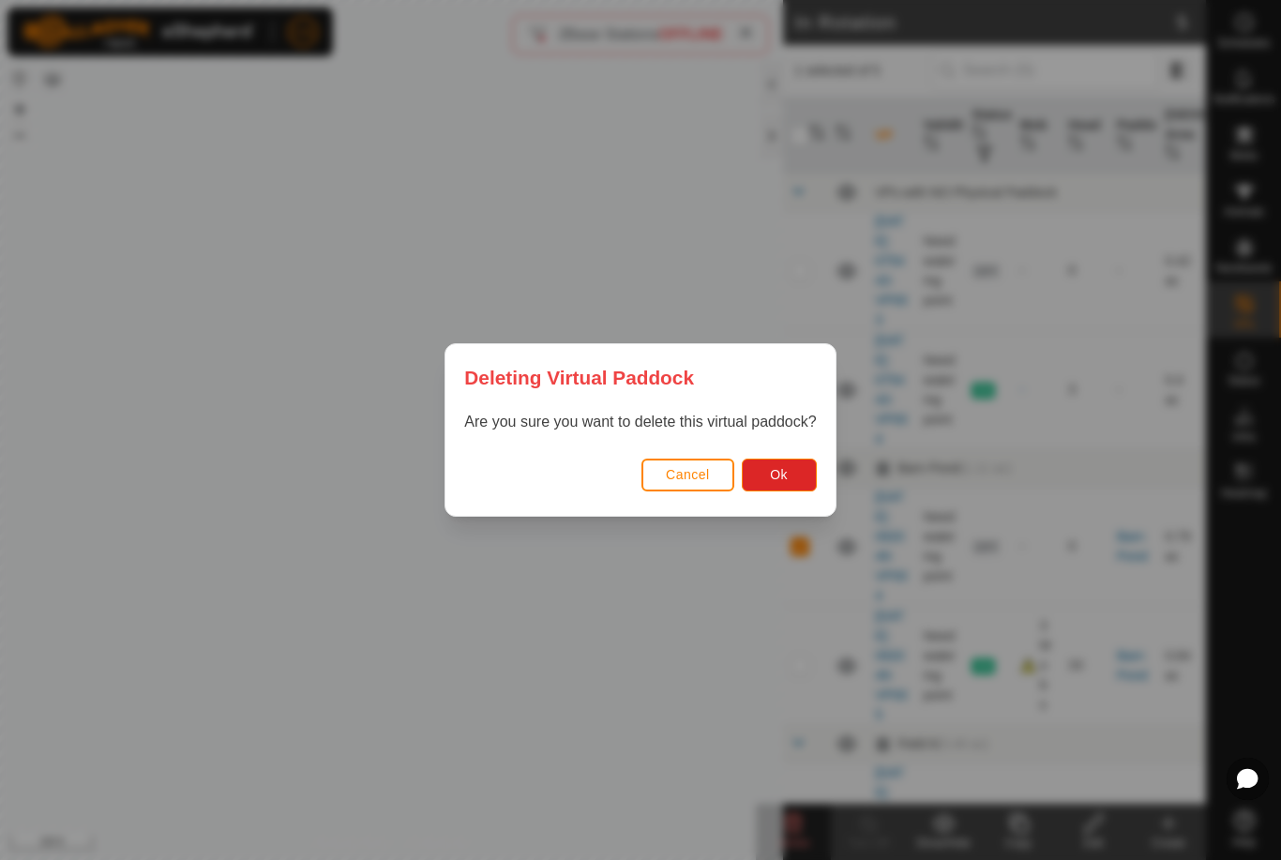
click at [790, 469] on button "Ok" at bounding box center [779, 475] width 75 height 33
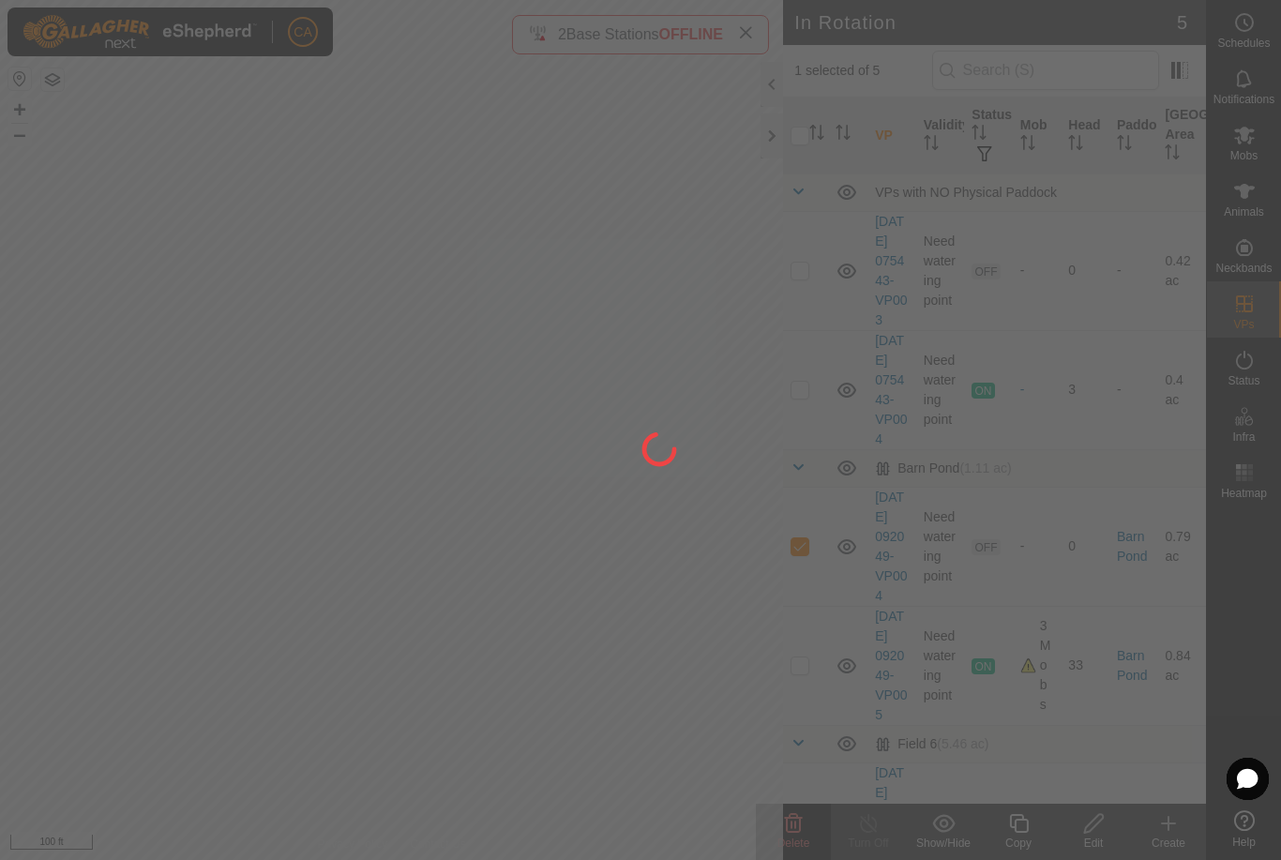
checkbox input "false"
